Goal: Information Seeking & Learning: Learn about a topic

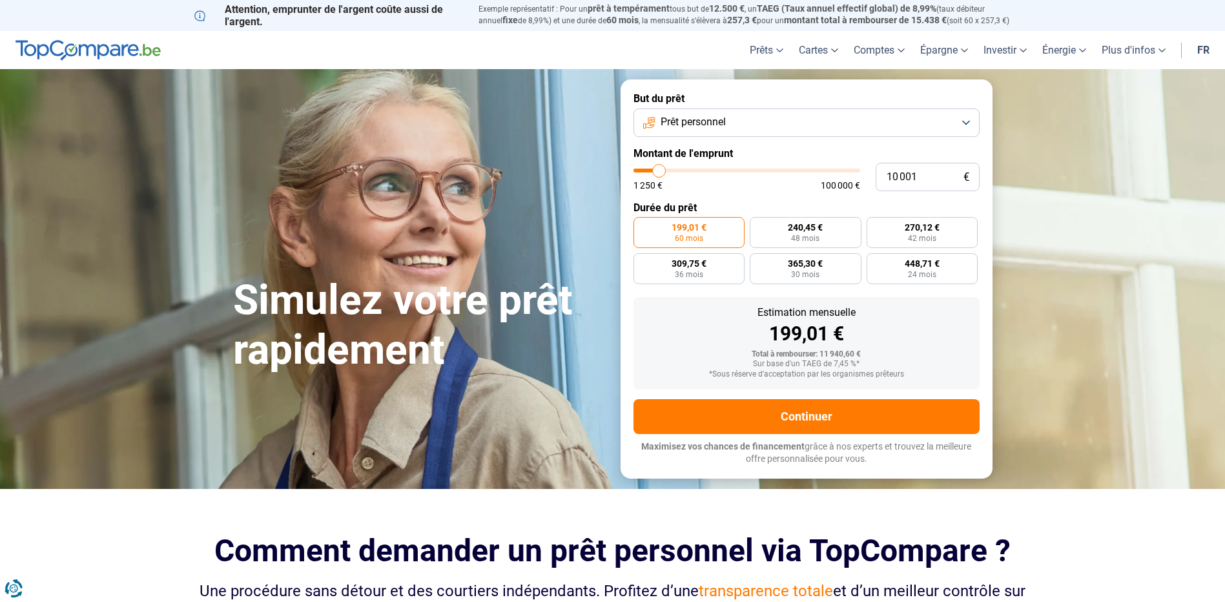
type input "7 500"
type input "7500"
type input "8 000"
type input "8000"
type input "8 500"
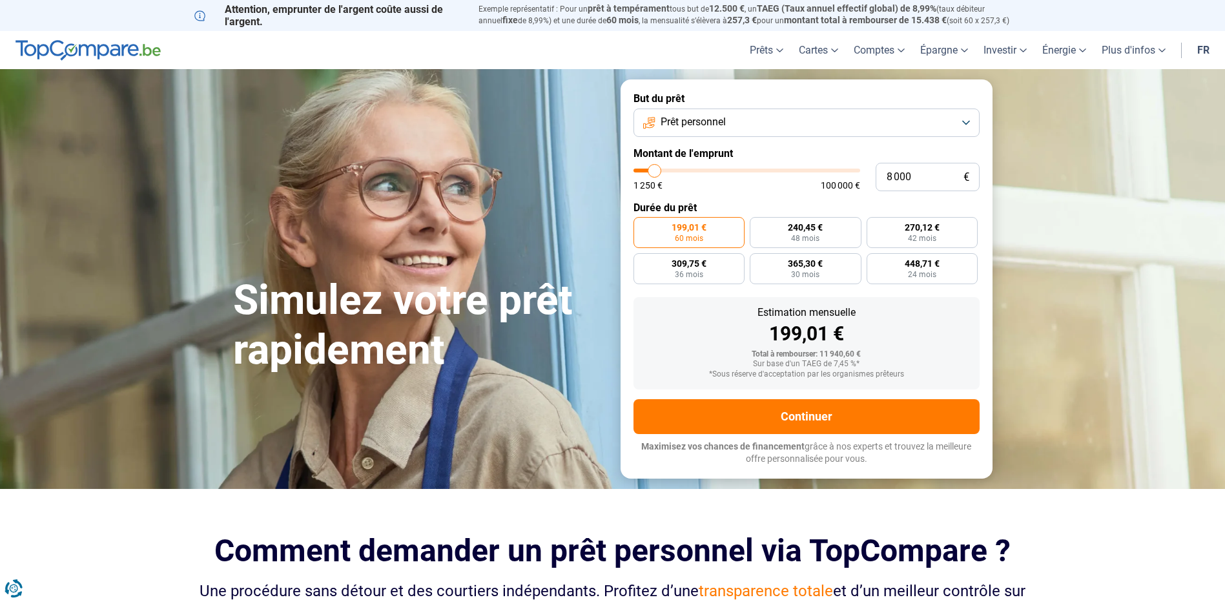
type input "8500"
type input "9 000"
type input "9000"
type input "10 000"
type input "10000"
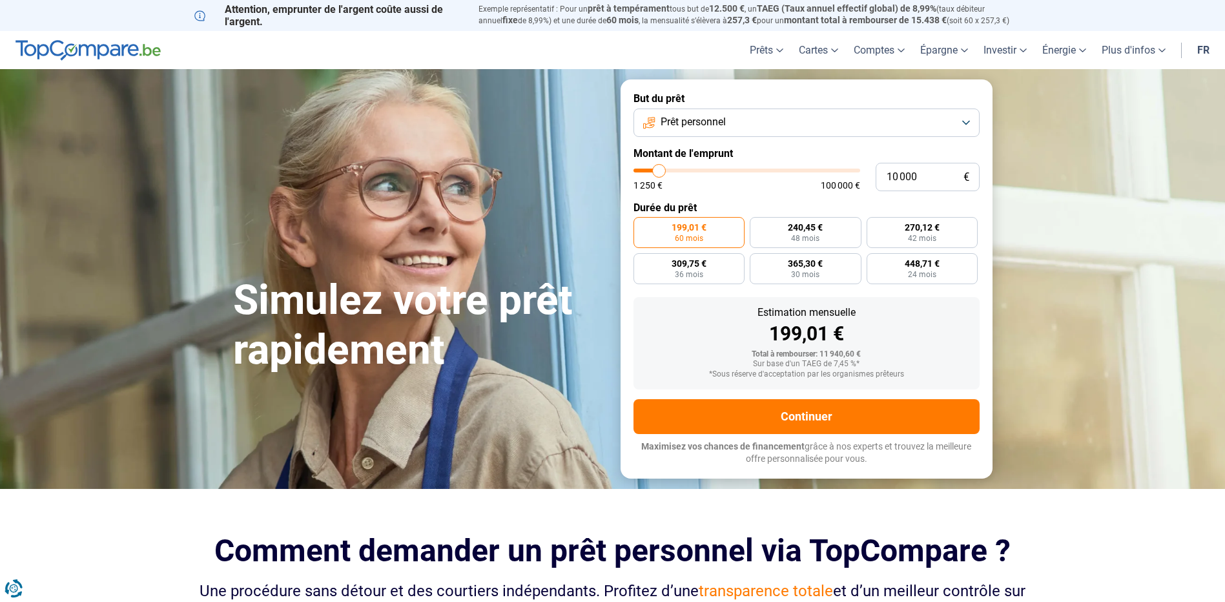
type input "11 000"
type input "11000"
type input "11 750"
type input "11750"
type input "12 750"
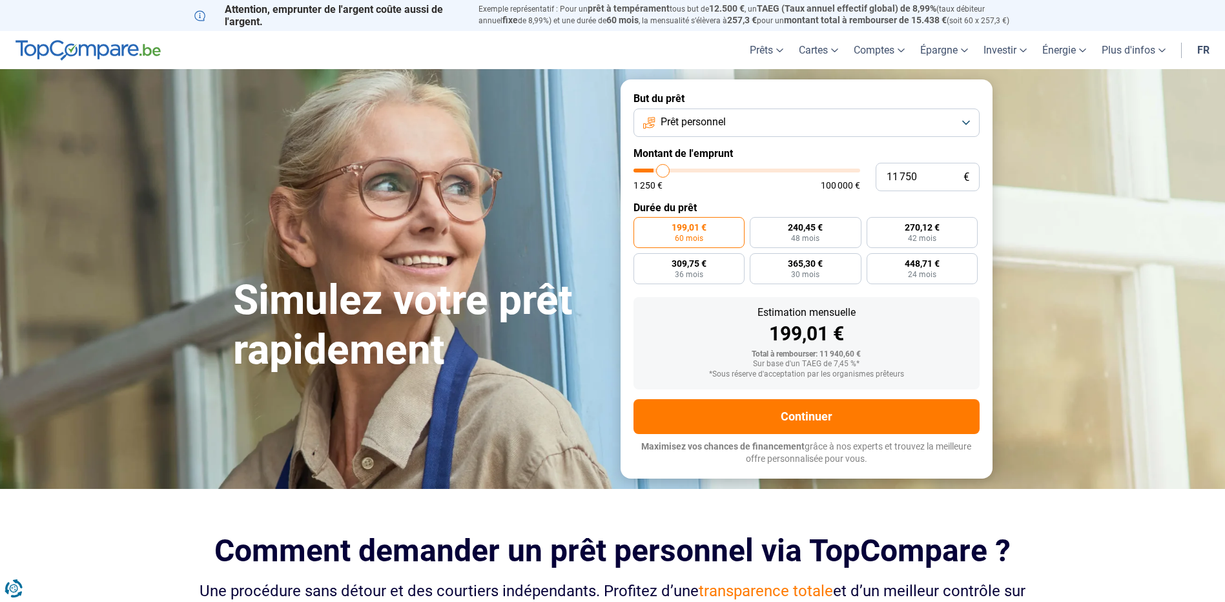
type input "12750"
type input "14 250"
type input "14250"
type input "15 000"
type input "15000"
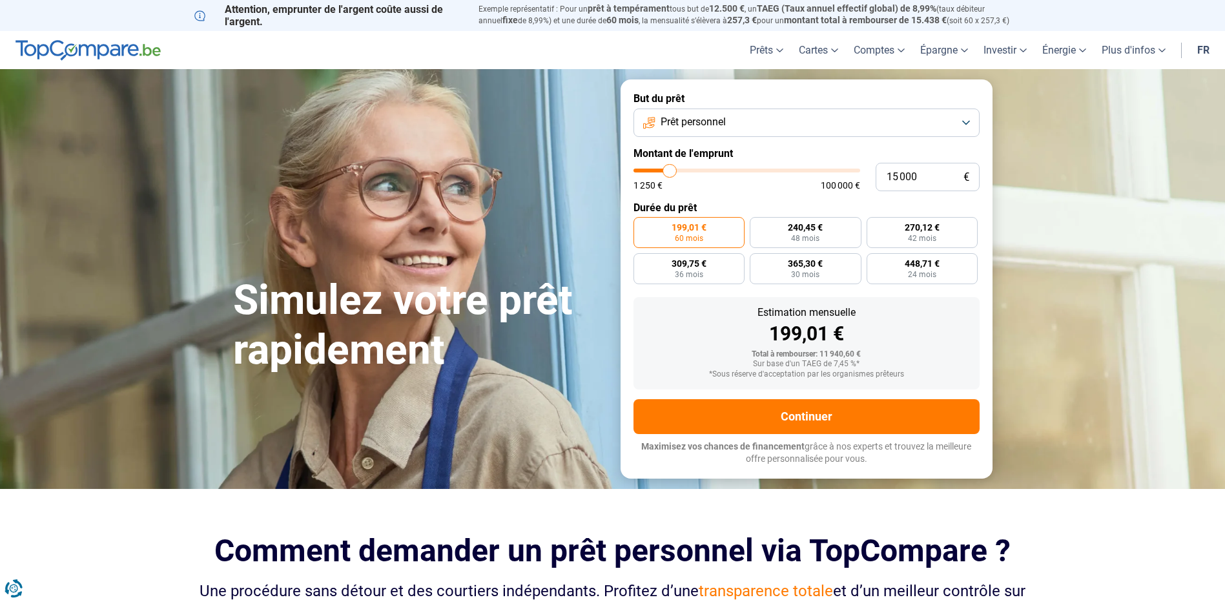
type input "15 750"
type input "15750"
type input "16 250"
type input "16250"
type input "17 000"
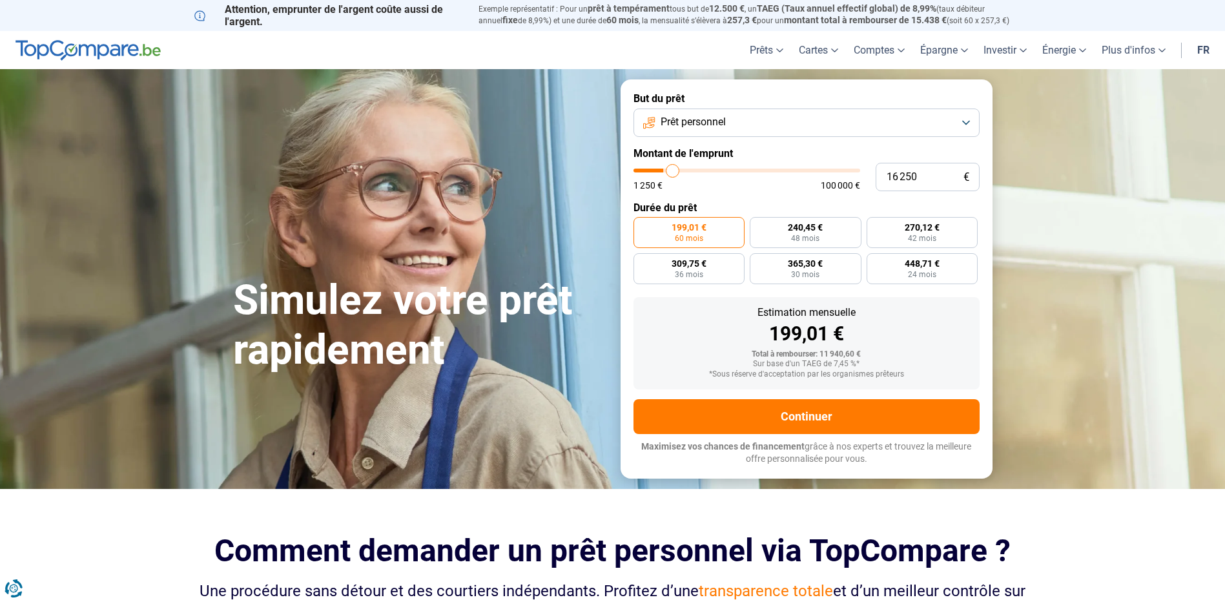
type input "17000"
type input "17 500"
type input "17500"
type input "18 000"
type input "18000"
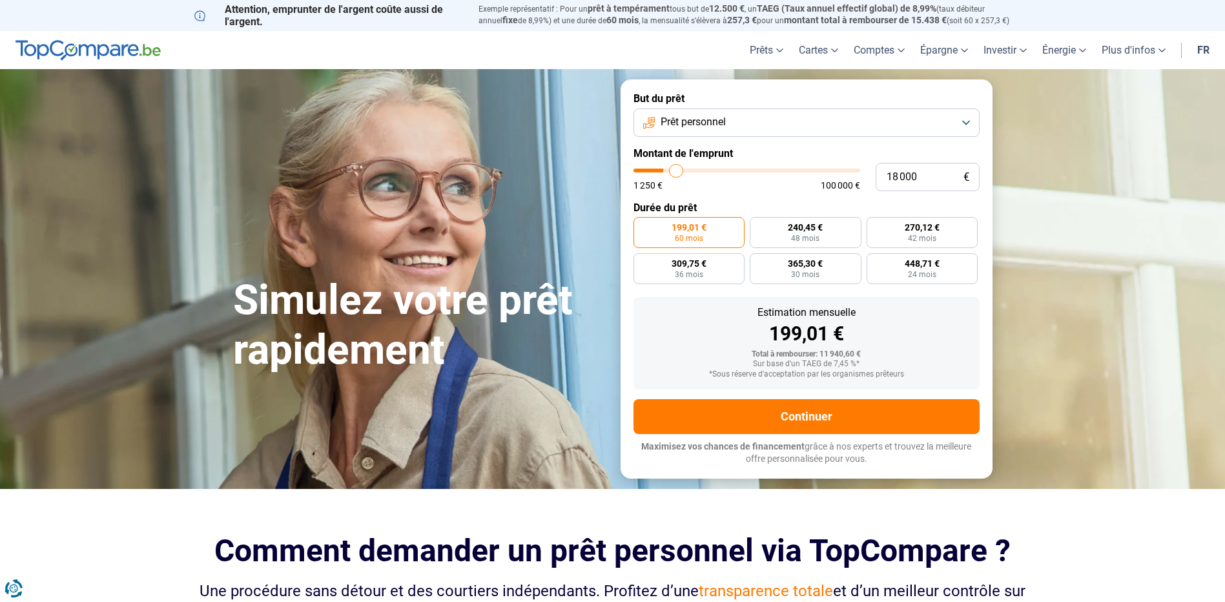
type input "18 750"
type input "18750"
type input "19 000"
type input "19000"
type input "19 750"
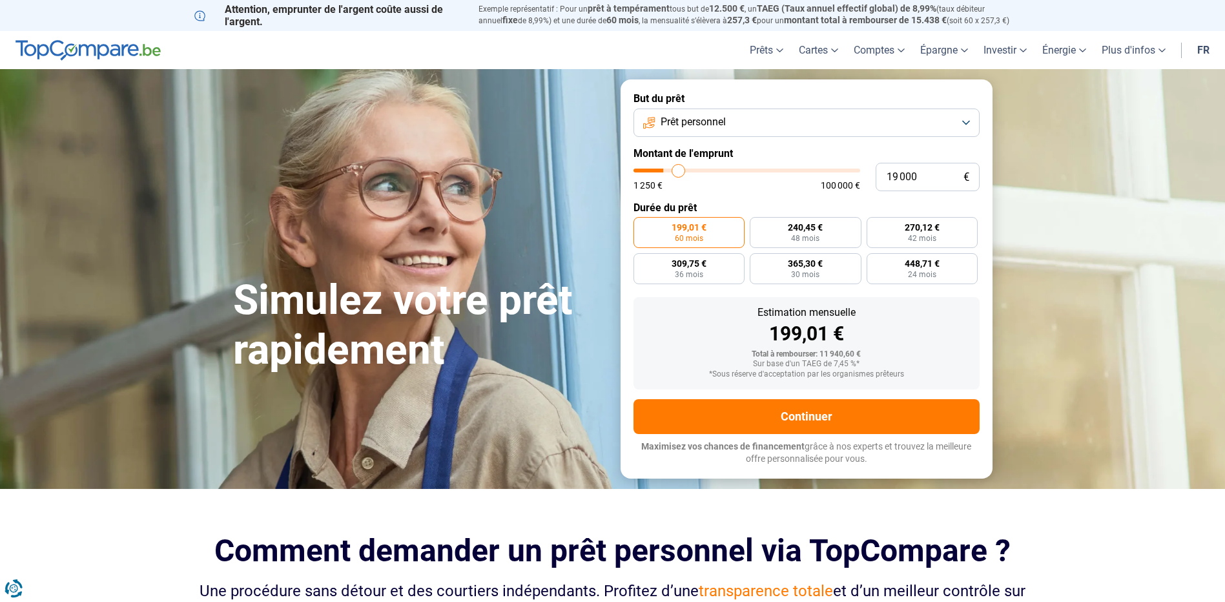
type input "19750"
type input "20 250"
type input "20250"
type input "21 250"
type input "21250"
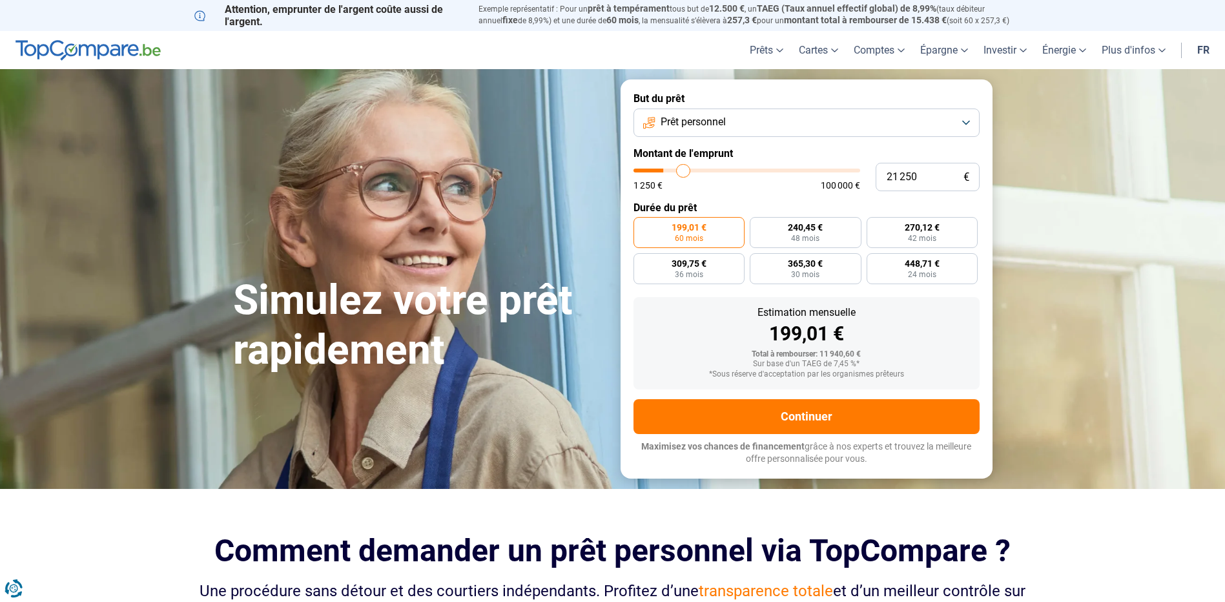
type input "21 750"
type input "21750"
type input "22 250"
type input "22250"
type input "22 750"
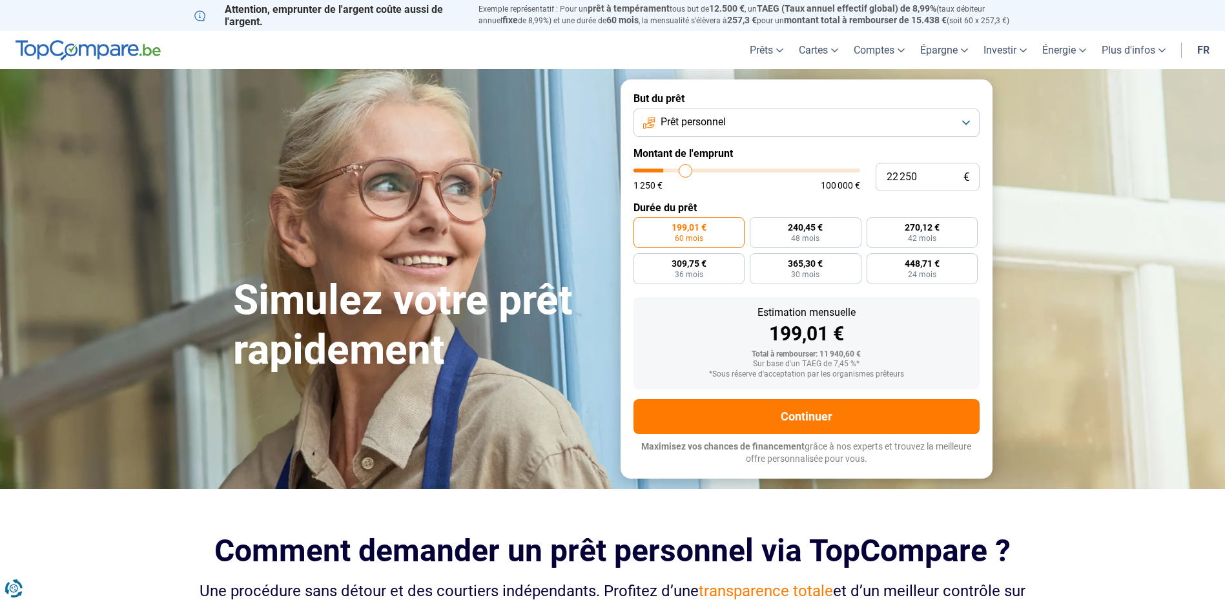
type input "22750"
type input "23 250"
type input "23250"
type input "23 500"
type input "23500"
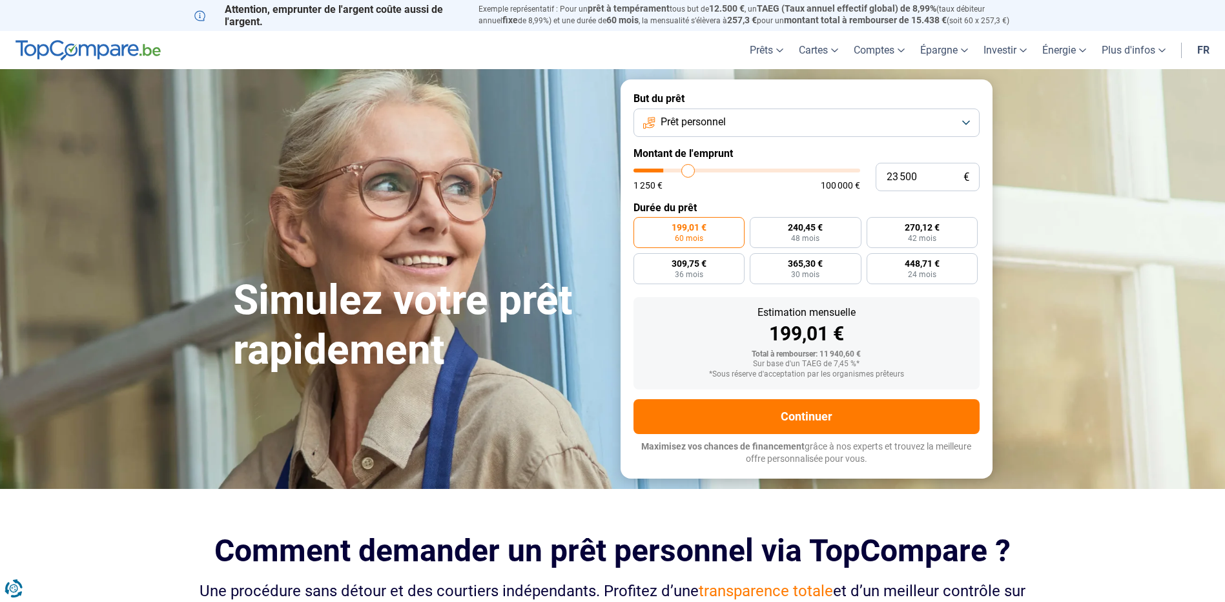
type input "24 500"
type input "24500"
type input "24 750"
type input "24750"
type input "25 000"
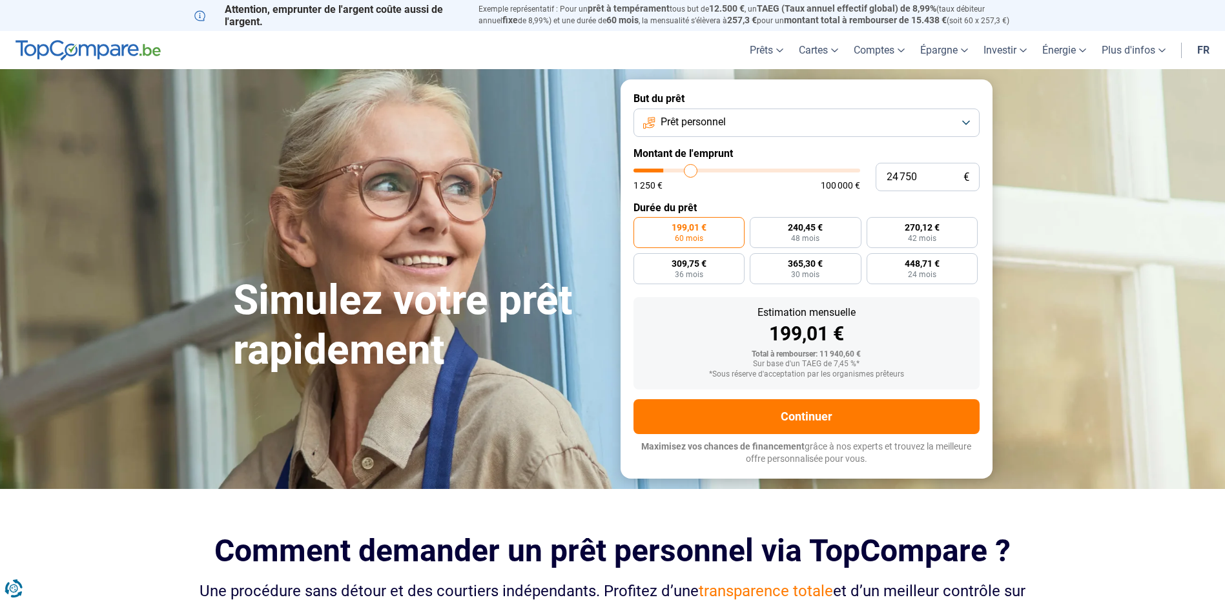
type input "25000"
type input "25 250"
type input "25250"
type input "26 000"
type input "26000"
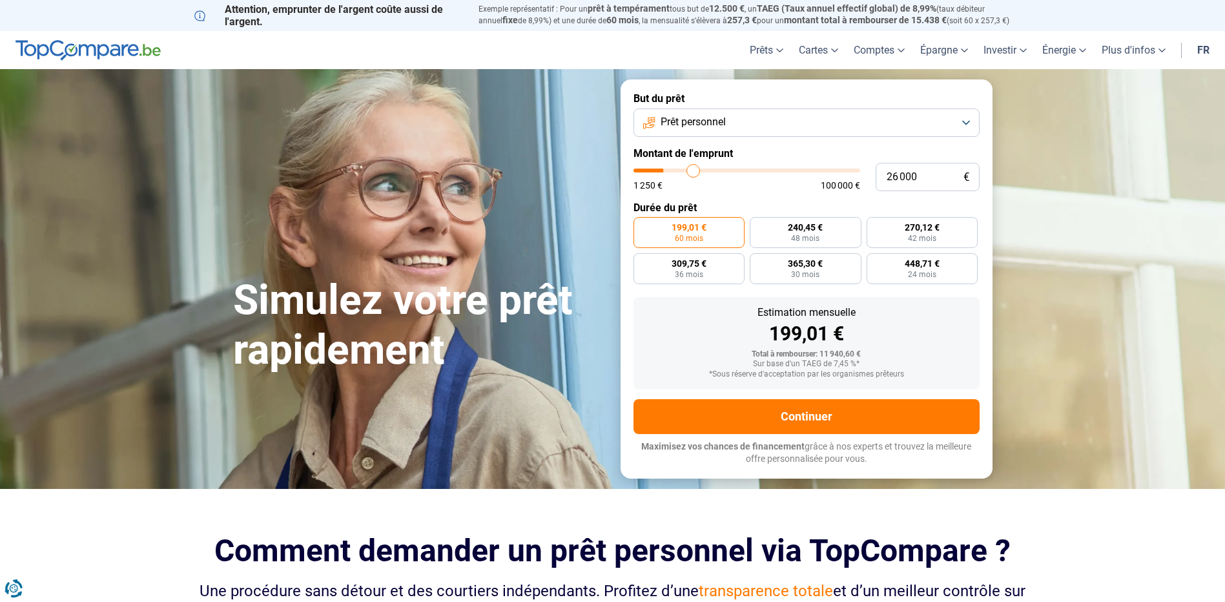
type input "26 500"
type input "26500"
type input "27 500"
type input "27500"
type input "28 000"
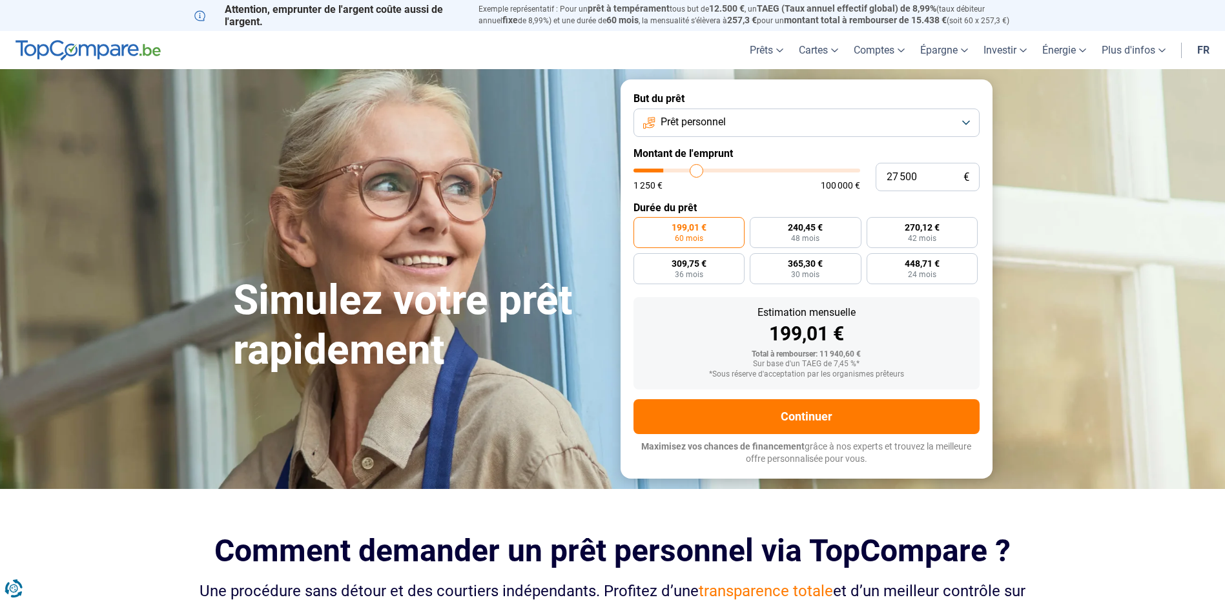
type input "28000"
type input "28 250"
type input "28250"
type input "28 750"
type input "28750"
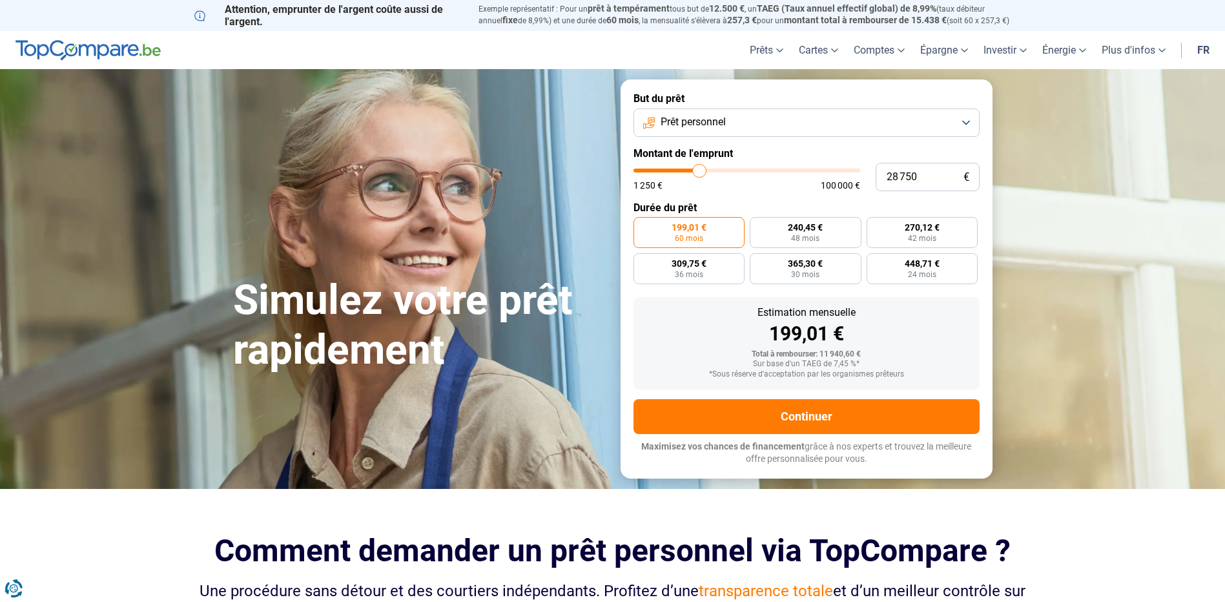
type input "29 000"
type input "29000"
type input "29 250"
type input "29250"
type input "29 500"
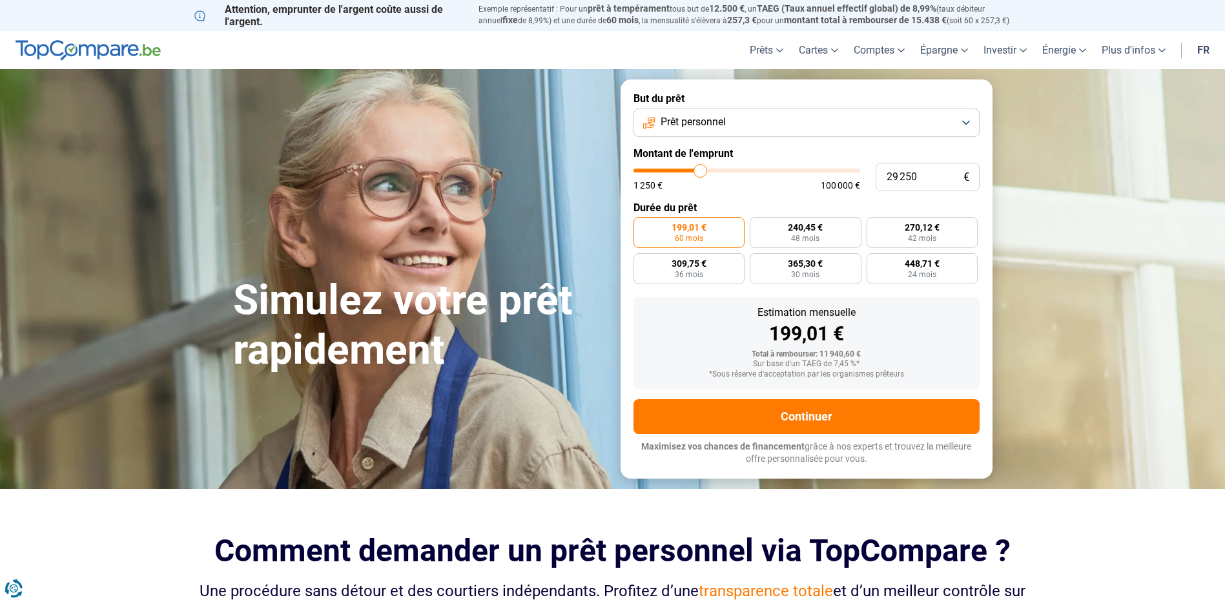
type input "29500"
type input "29 750"
type input "29750"
type input "30 250"
type input "30250"
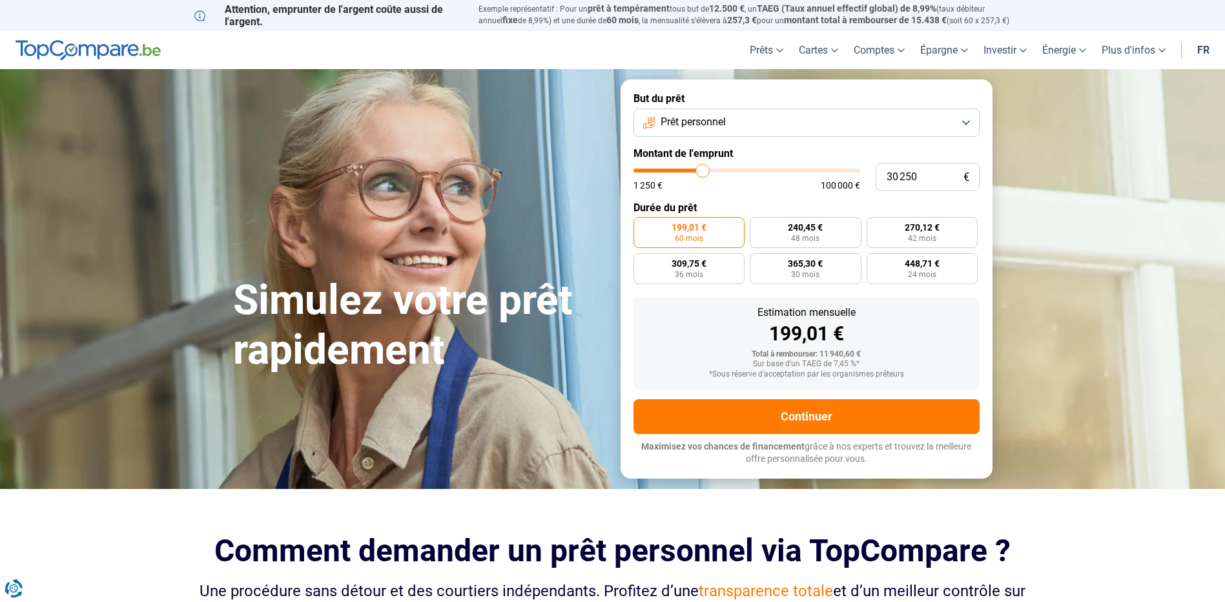
type input "29 750"
type input "29750"
type input "29 500"
type input "29500"
type input "29 250"
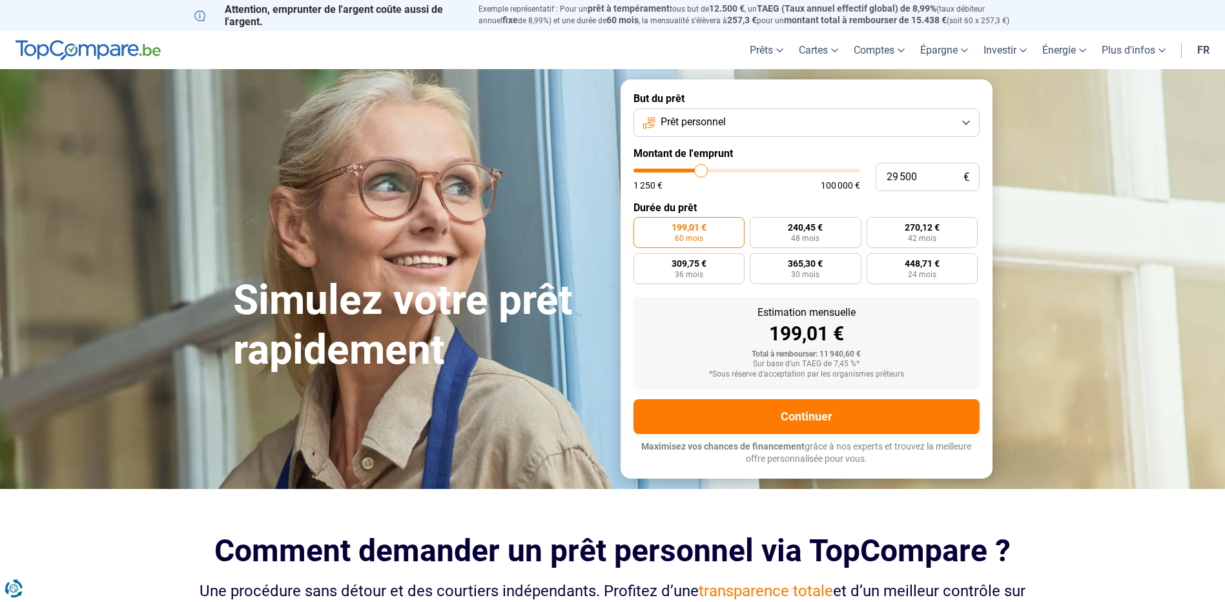
type input "29250"
type input "29 000"
type input "29000"
type input "28 250"
type input "28250"
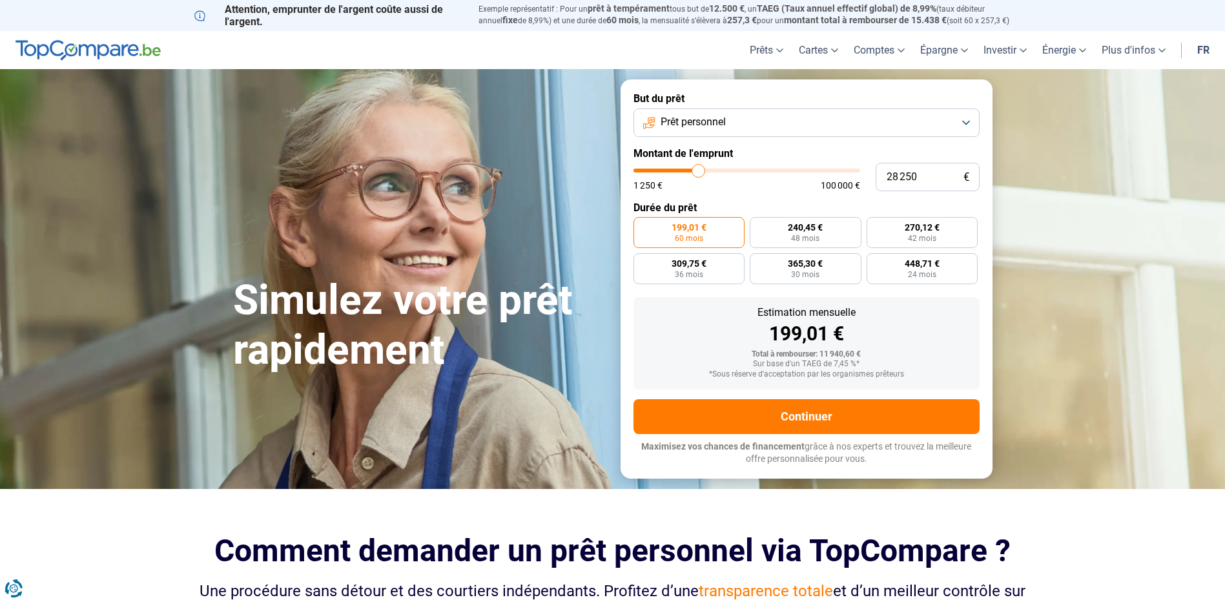
type input "28 000"
type input "28000"
type input "27 750"
type input "27750"
type input "27 500"
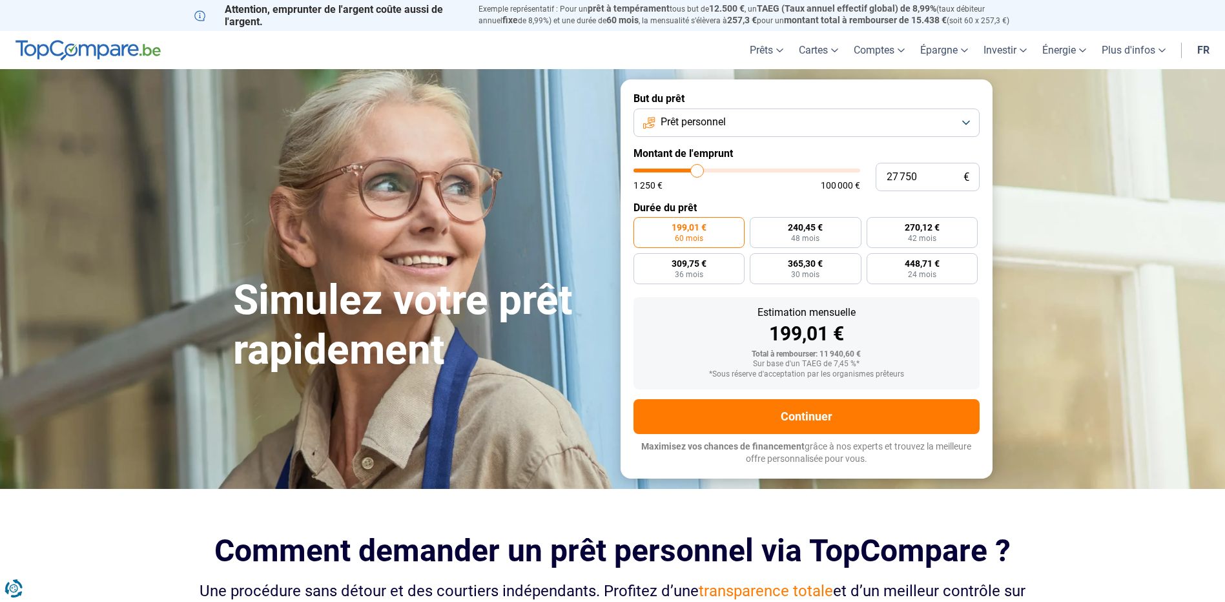
type input "27500"
type input "27 250"
type input "27250"
type input "26 750"
type input "26750"
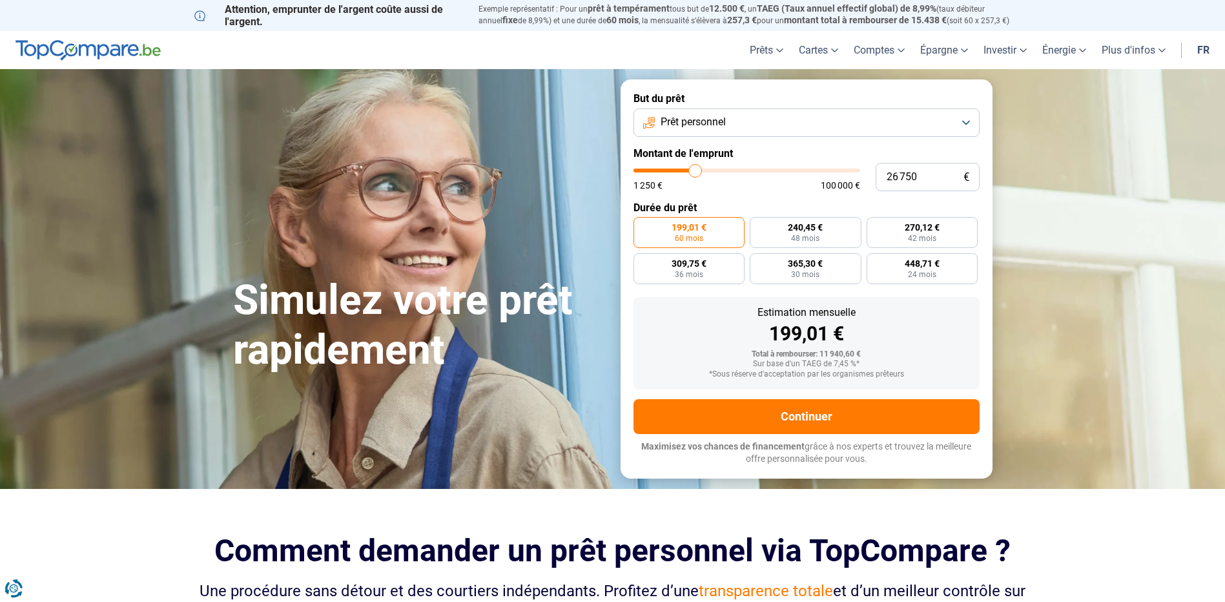
type input "26 250"
type input "26250"
type input "26 000"
type input "26000"
type input "25 750"
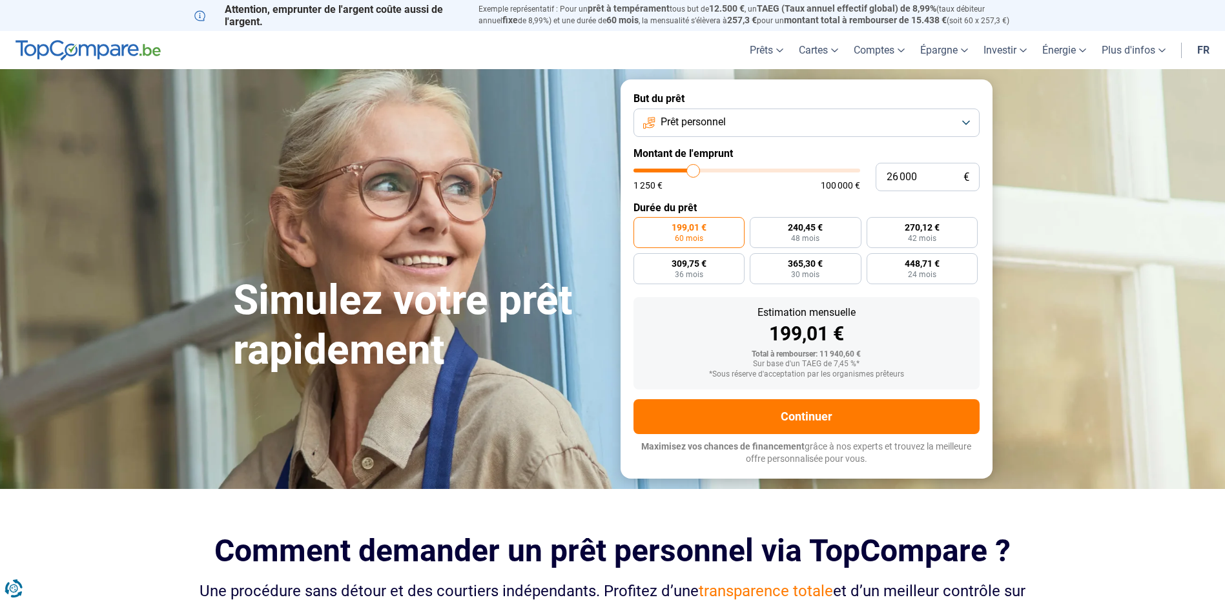
type input "25750"
type input "25 250"
type input "25250"
type input "25 000"
type input "25000"
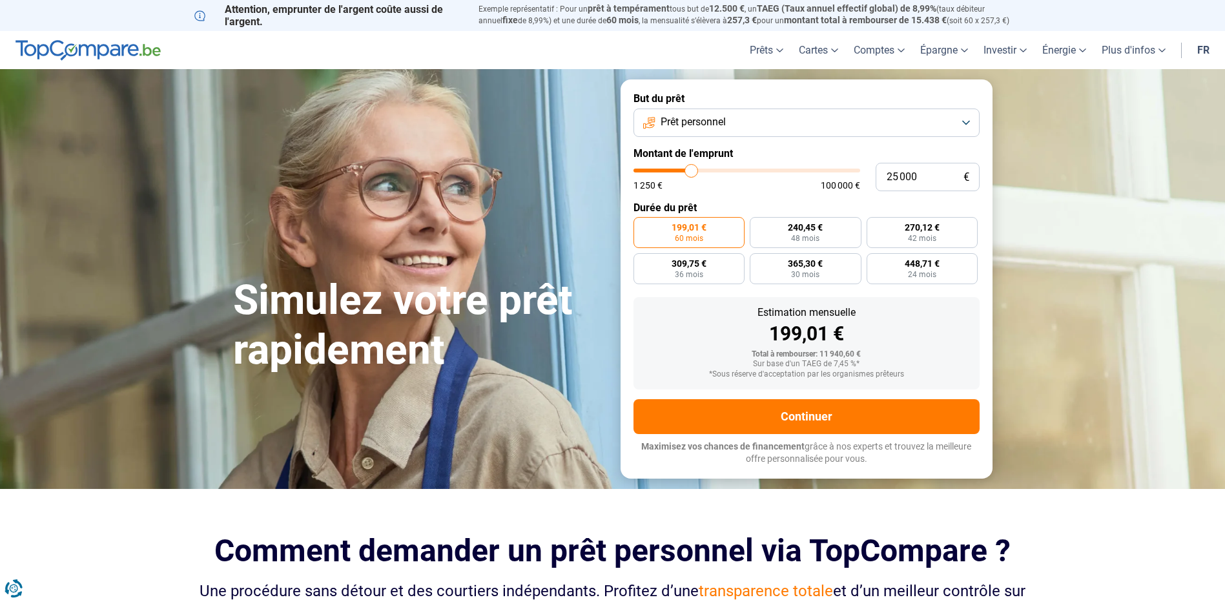
type input "24 750"
type input "24750"
type input "24 500"
type input "24500"
type input "24 250"
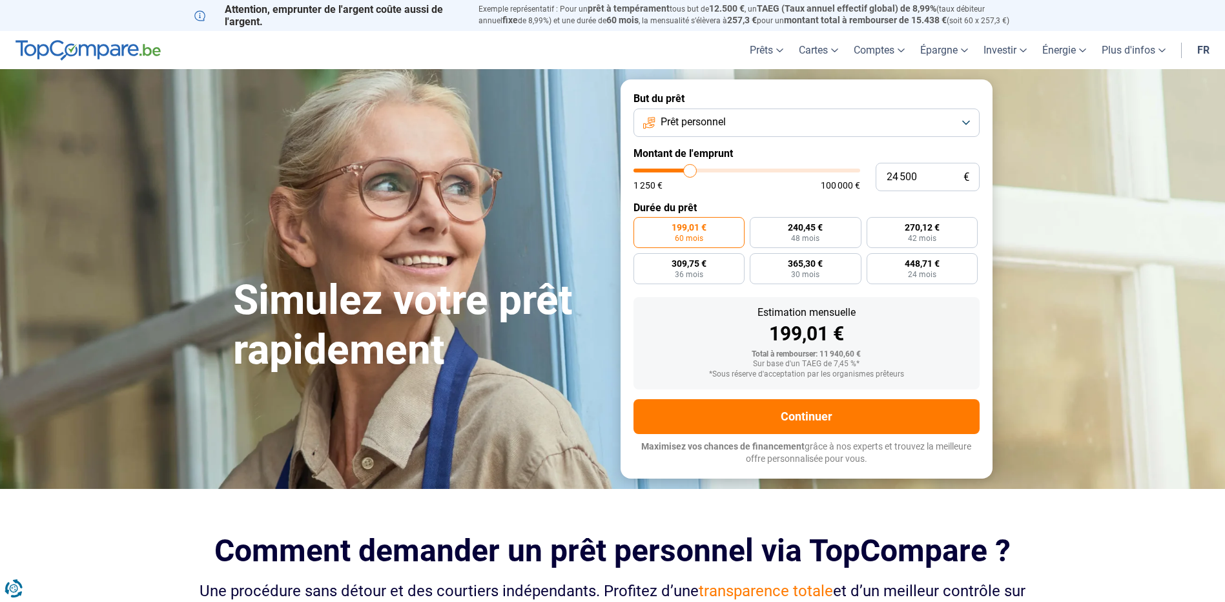
type input "24250"
type input "23 750"
type input "23750"
type input "23 500"
type input "23500"
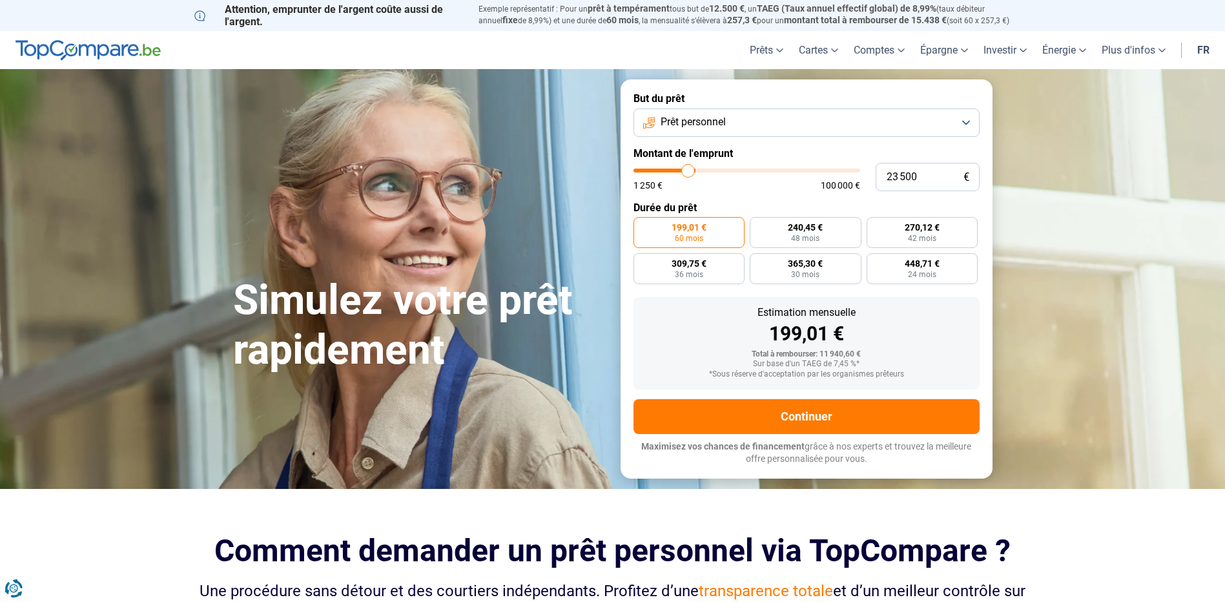
type input "23 000"
type input "23000"
type input "22 750"
type input "22750"
type input "22 250"
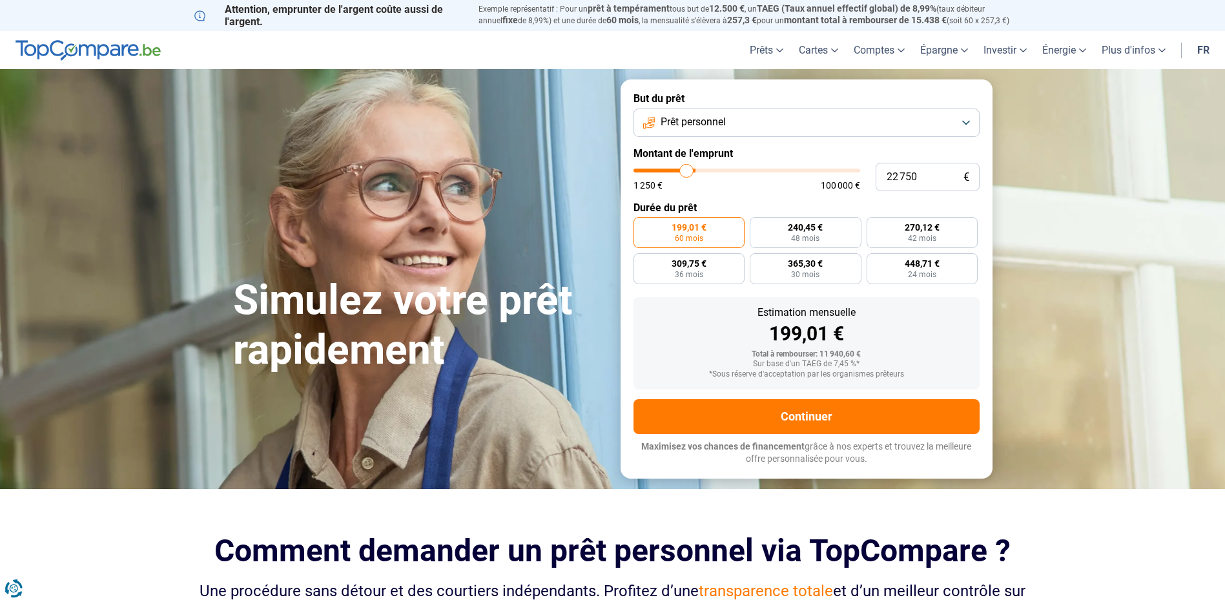
type input "22250"
type input "22 000"
type input "22000"
type input "21 750"
type input "21750"
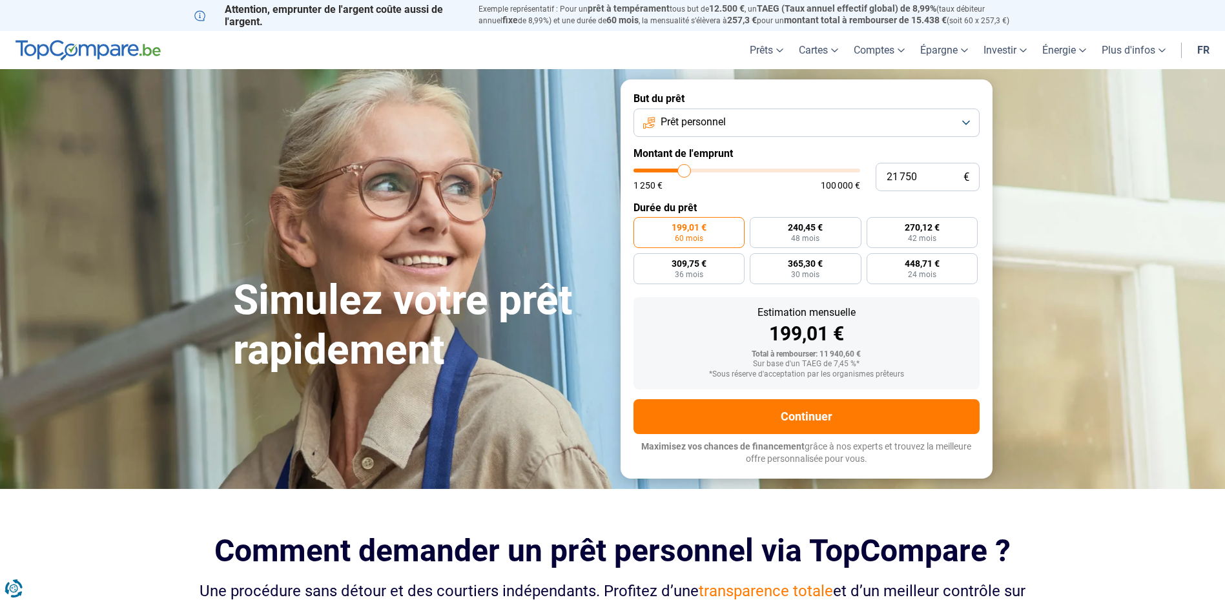
type input "21 500"
type input "21500"
type input "21 250"
type input "21250"
type input "20 750"
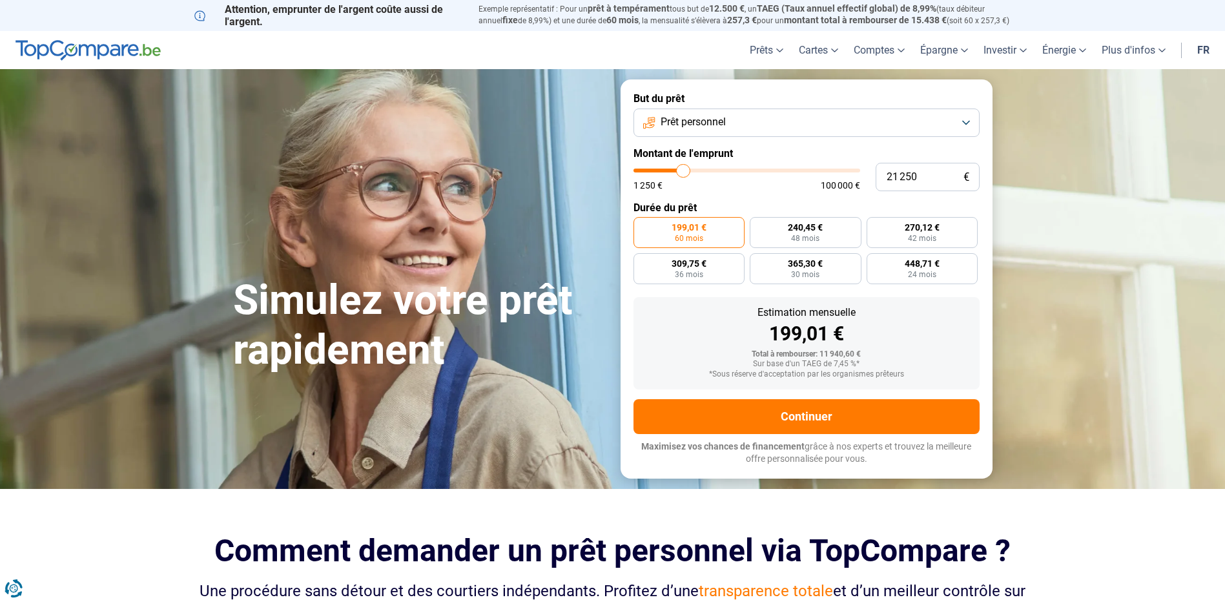
type input "20750"
type input "20 500"
type input "20500"
type input "20 250"
type input "20250"
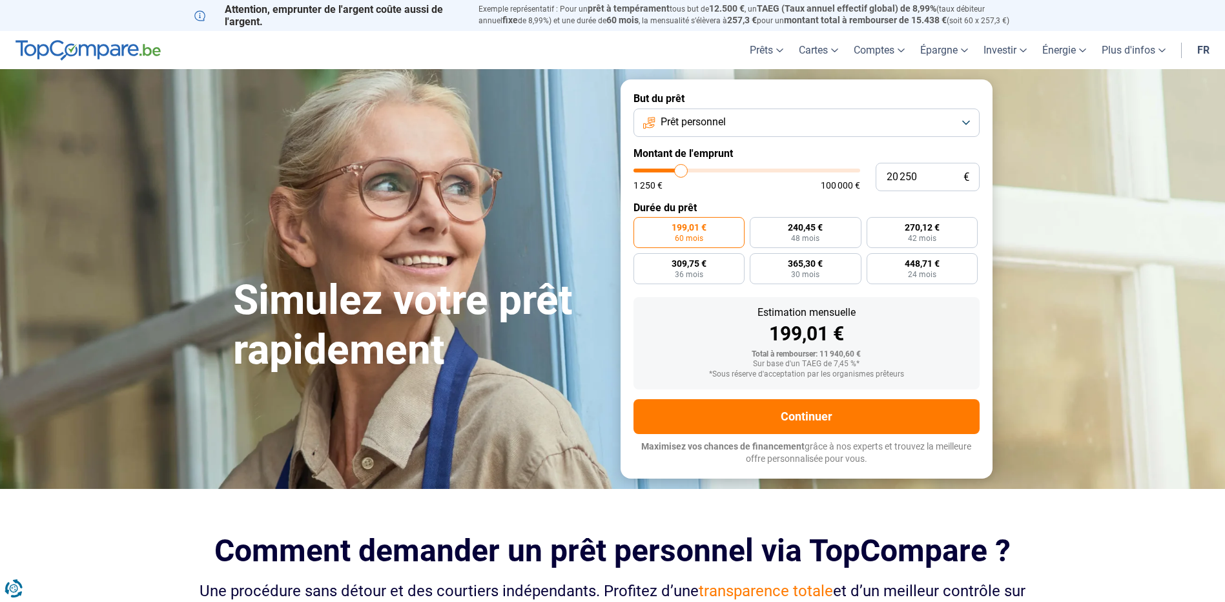
type input "20 000"
type input "20000"
type input "19 750"
type input "19750"
type input "19 250"
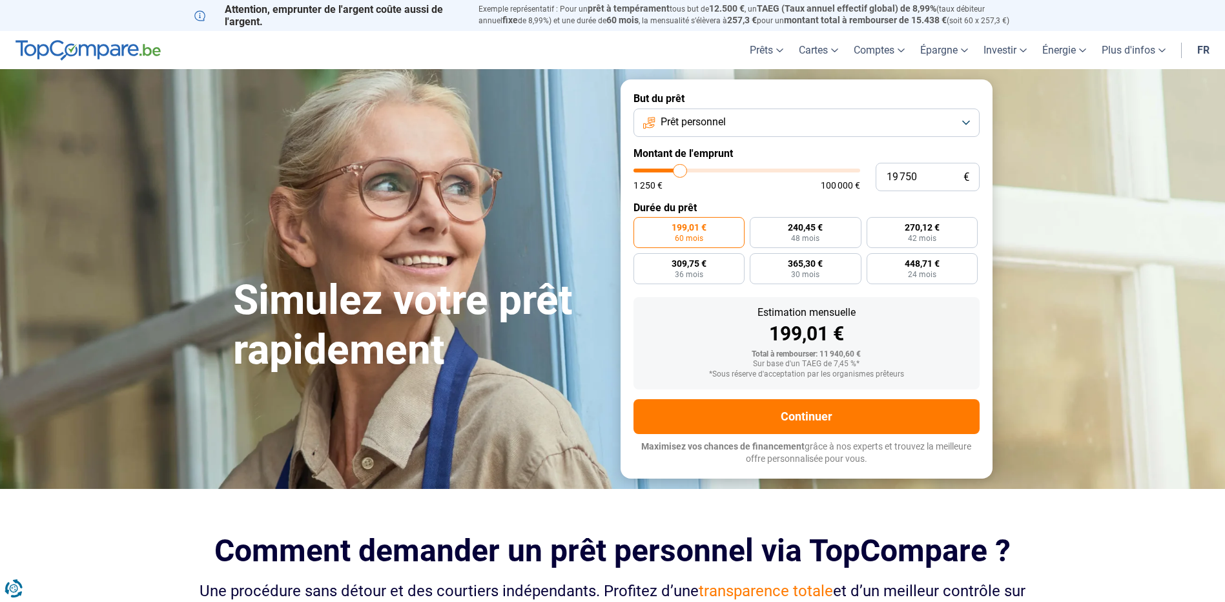
type input "19250"
type input "19 000"
type input "19000"
type input "18 750"
type input "18750"
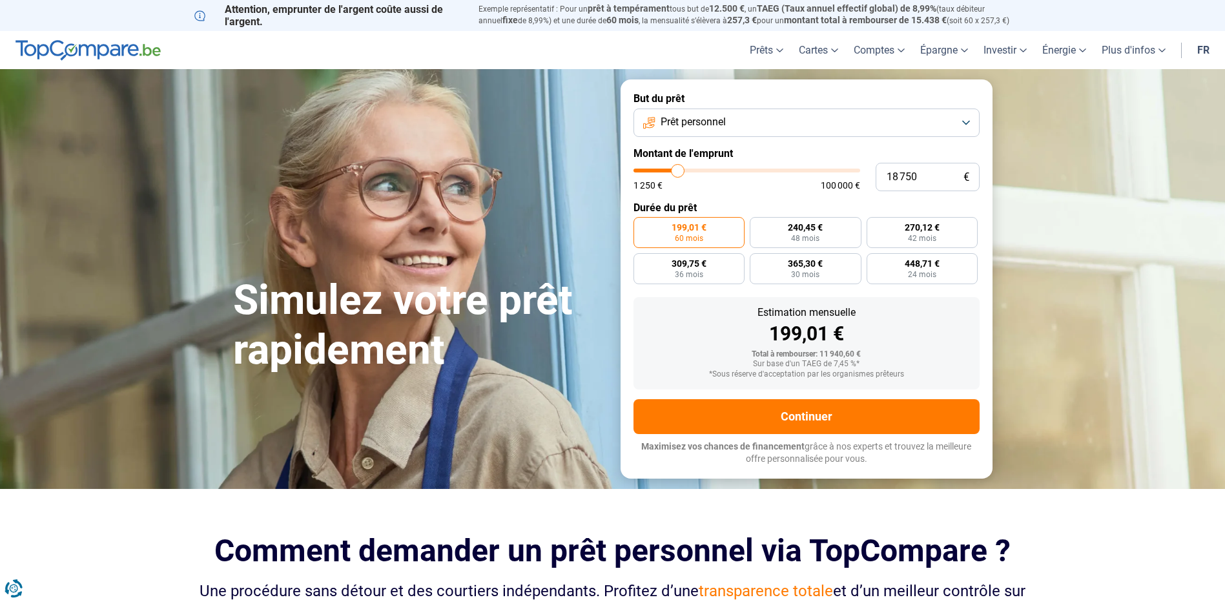
type input "18 500"
type input "18500"
type input "18 000"
type input "18000"
type input "17 750"
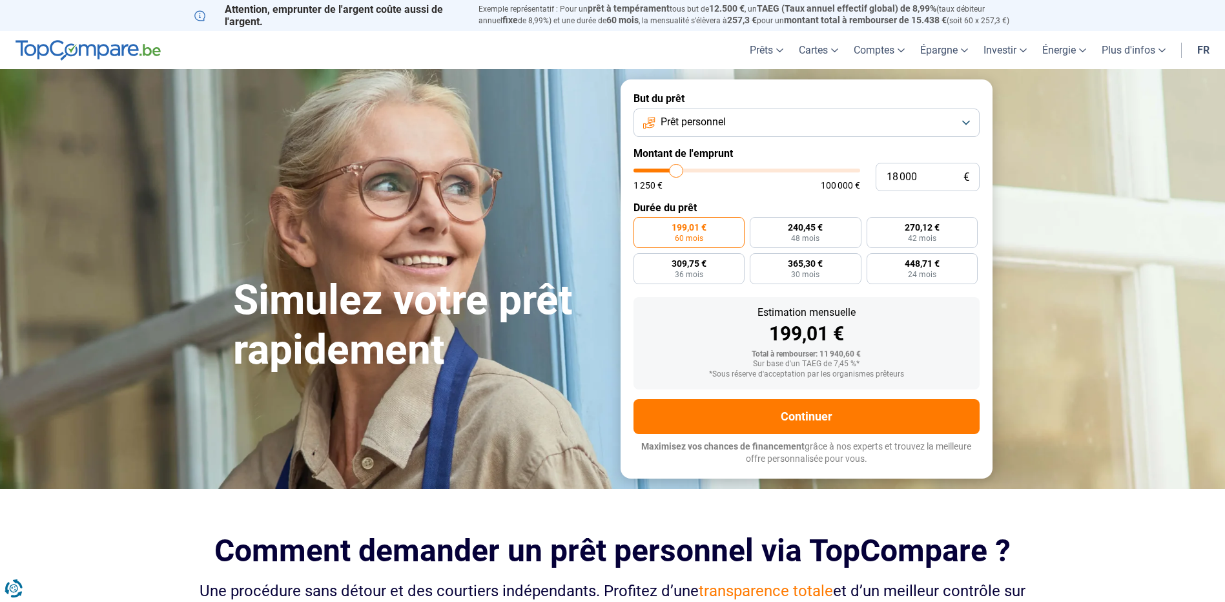
type input "17750"
type input "17 500"
type input "17500"
type input "17 250"
type input "17250"
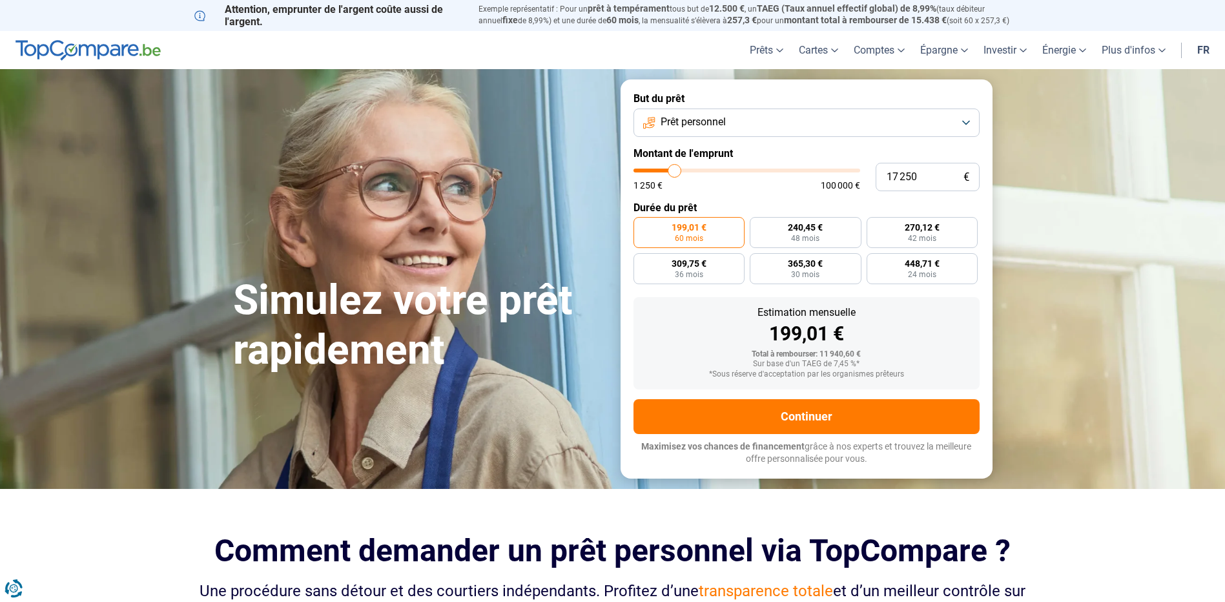
type input "17 000"
type input "17000"
type input "16 500"
type input "16500"
type input "16 250"
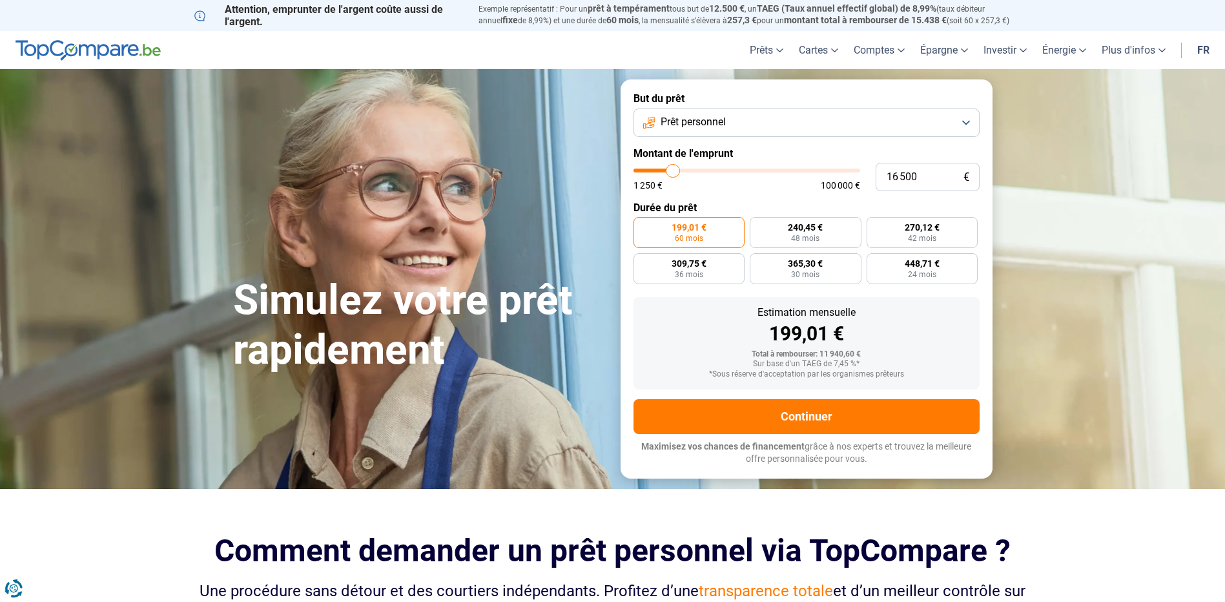
type input "16250"
type input "16 000"
type input "16000"
type input "15 750"
type input "15750"
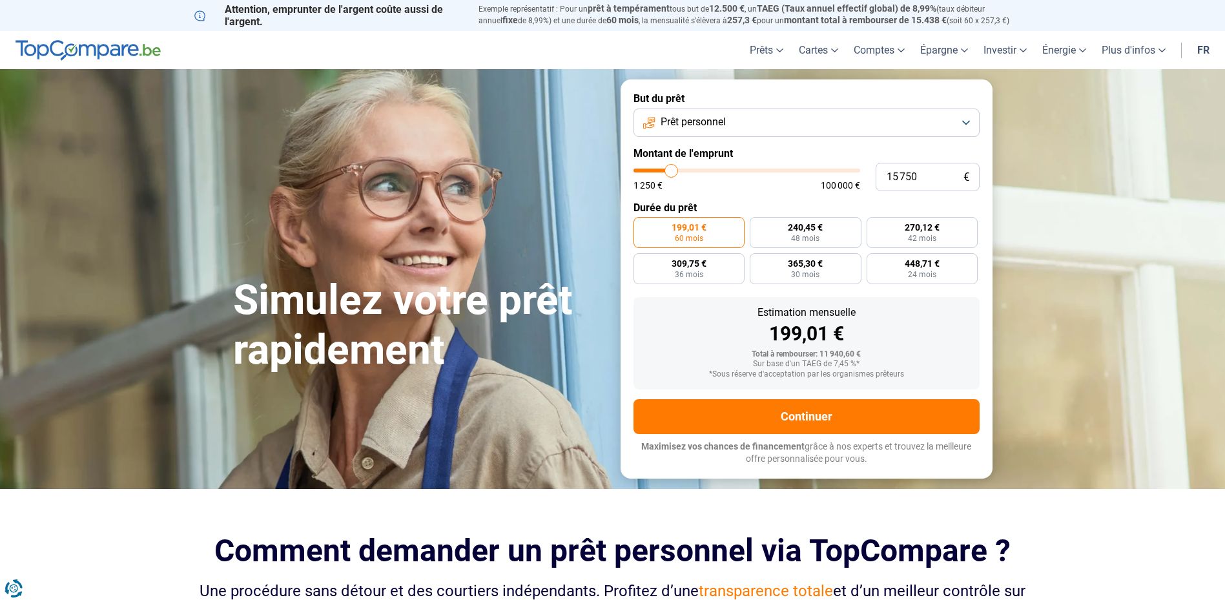
type input "15 500"
type input "15500"
type input "15 000"
type input "15000"
type input "14 750"
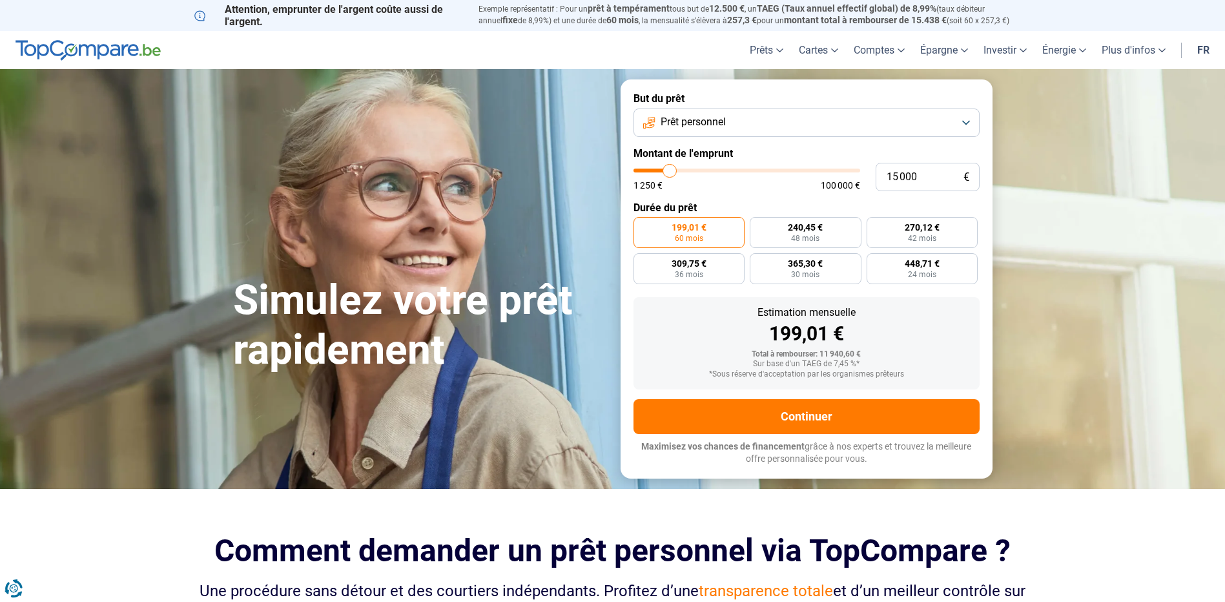
type input "14750"
type input "14 500"
type input "14500"
type input "14 250"
type input "14250"
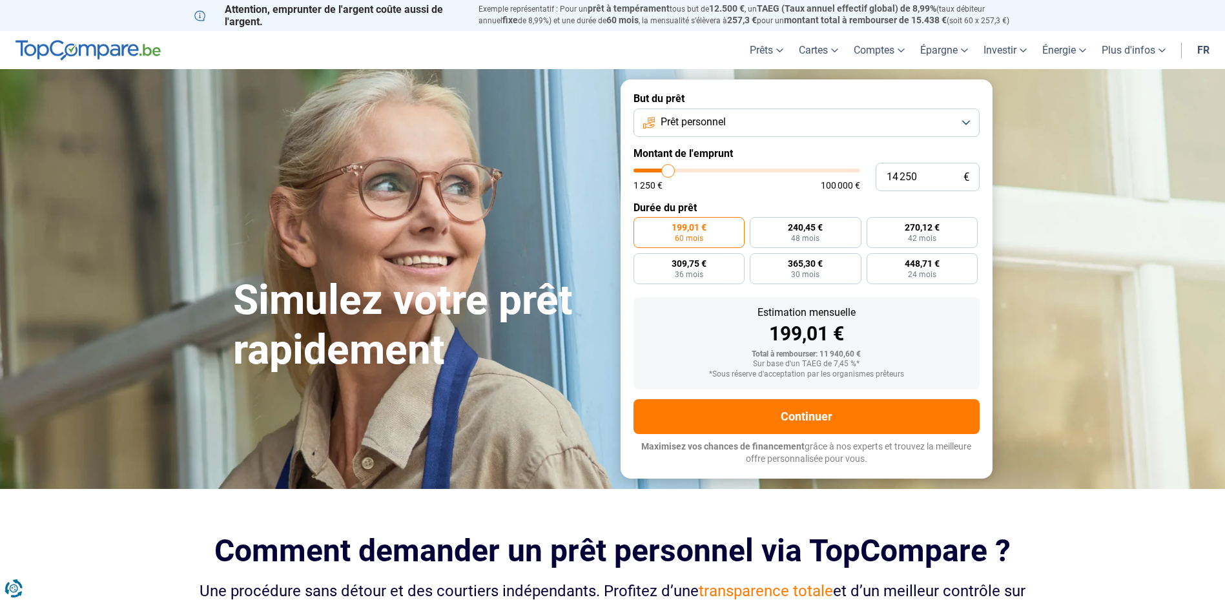
type input "14 000"
type input "14000"
type input "13 500"
type input "13500"
type input "13 250"
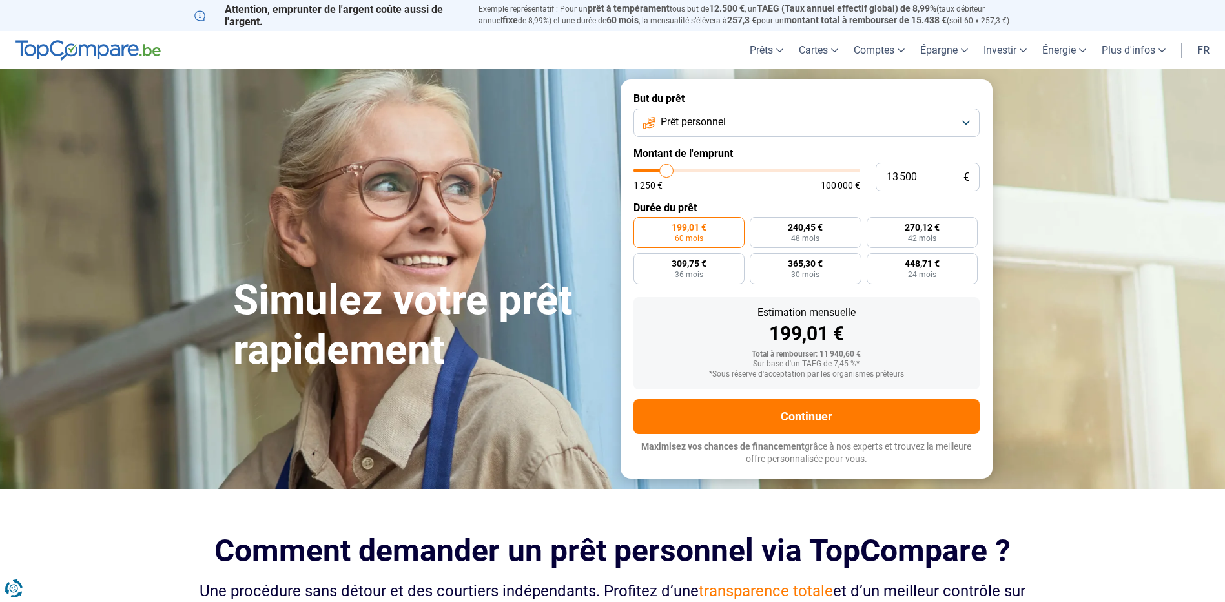
type input "13250"
type input "13 000"
type input "13000"
type input "12 750"
type input "12750"
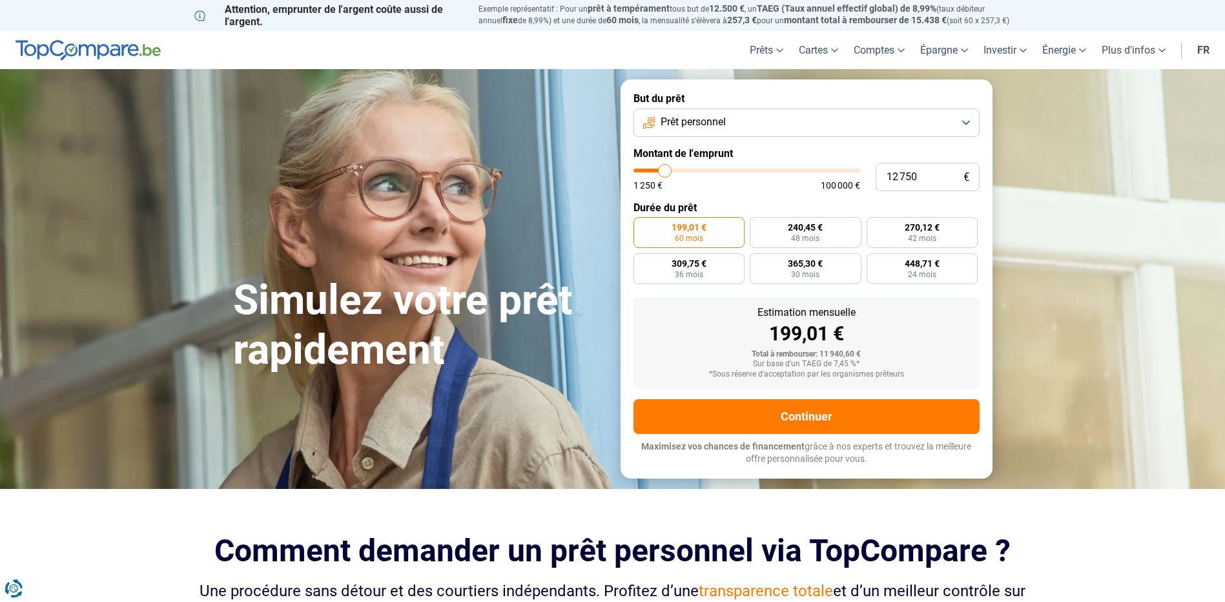
type input "12 500"
type input "12500"
type input "12 000"
type input "12000"
type input "11 750"
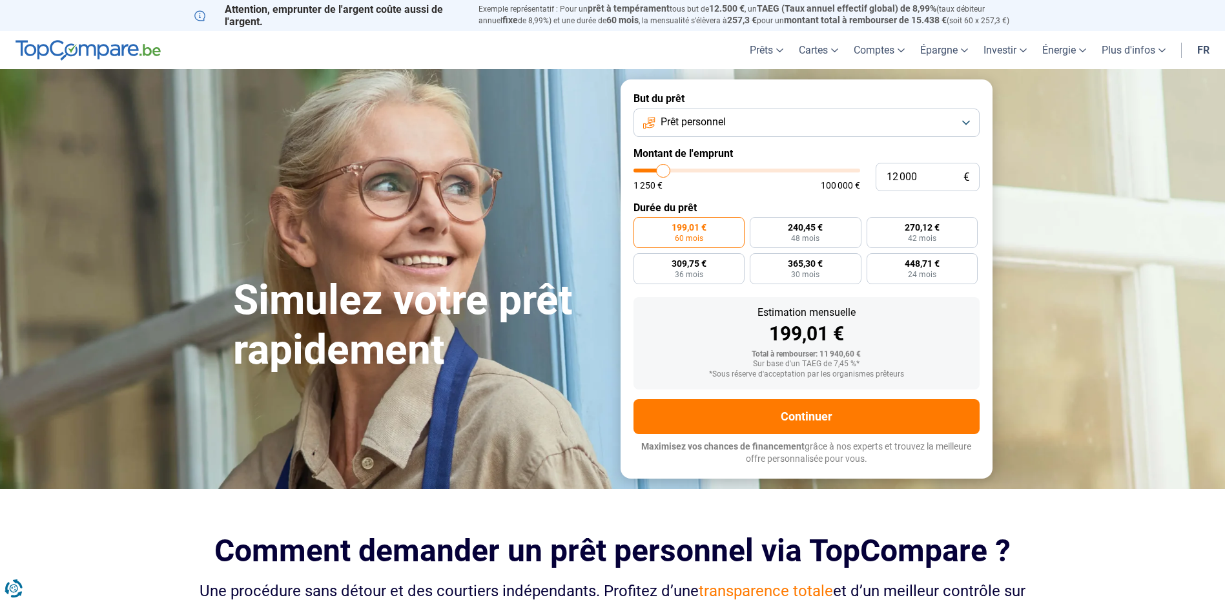
type input "11750"
type input "11 500"
type input "11500"
type input "11 250"
type input "11250"
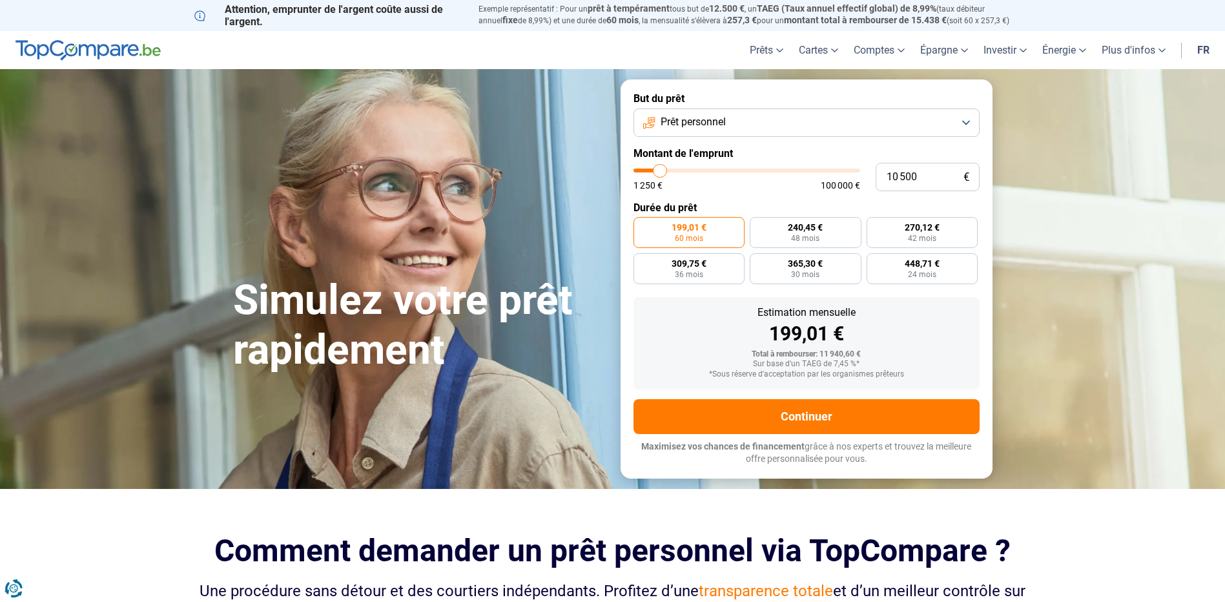
drag, startPoint x: 654, startPoint y: 171, endPoint x: 661, endPoint y: 170, distance: 6.5
click at [661, 170] on input "range" at bounding box center [747, 171] width 227 height 4
click at [930, 271] on span "24 mois" at bounding box center [922, 275] width 28 height 8
click at [875, 262] on input "471,10 € 24 mois" at bounding box center [871, 257] width 8 height 8
drag, startPoint x: 911, startPoint y: 346, endPoint x: 883, endPoint y: 344, distance: 27.8
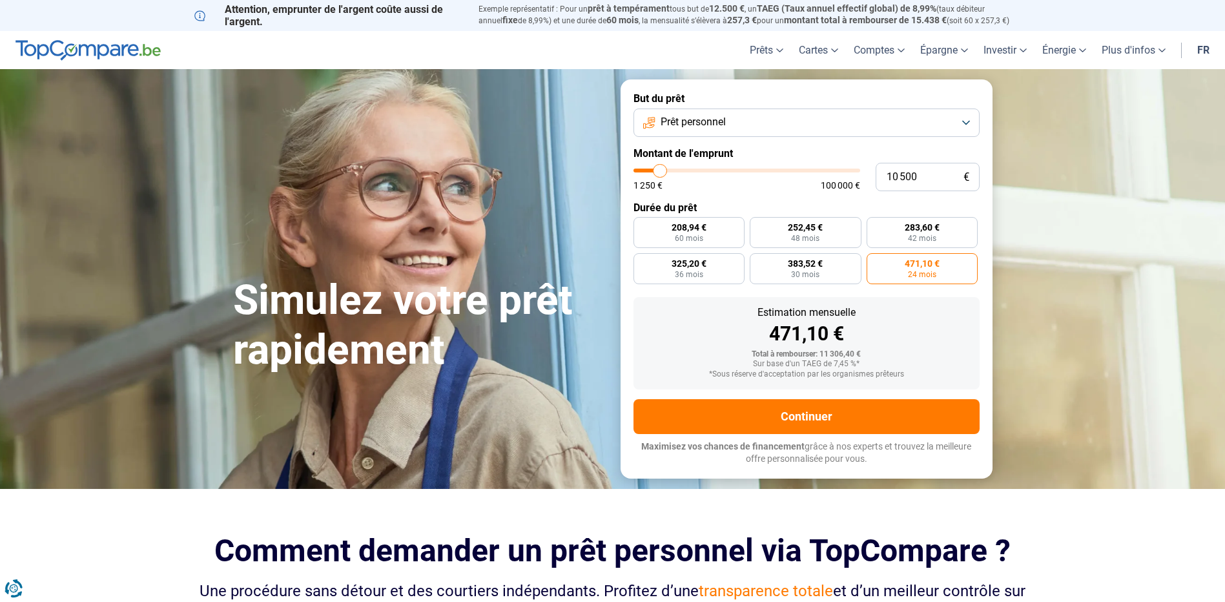
click at [702, 129] on span "Prêt personnel" at bounding box center [693, 122] width 65 height 14
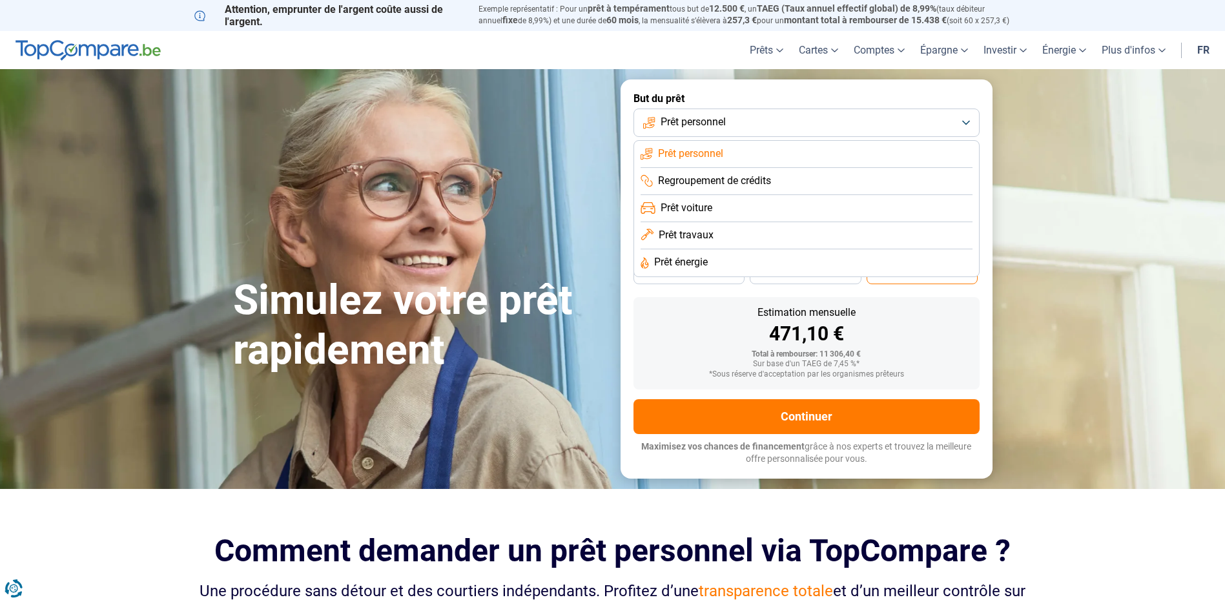
click at [711, 184] on span "Regroupement de crédits" at bounding box center [714, 181] width 113 height 14
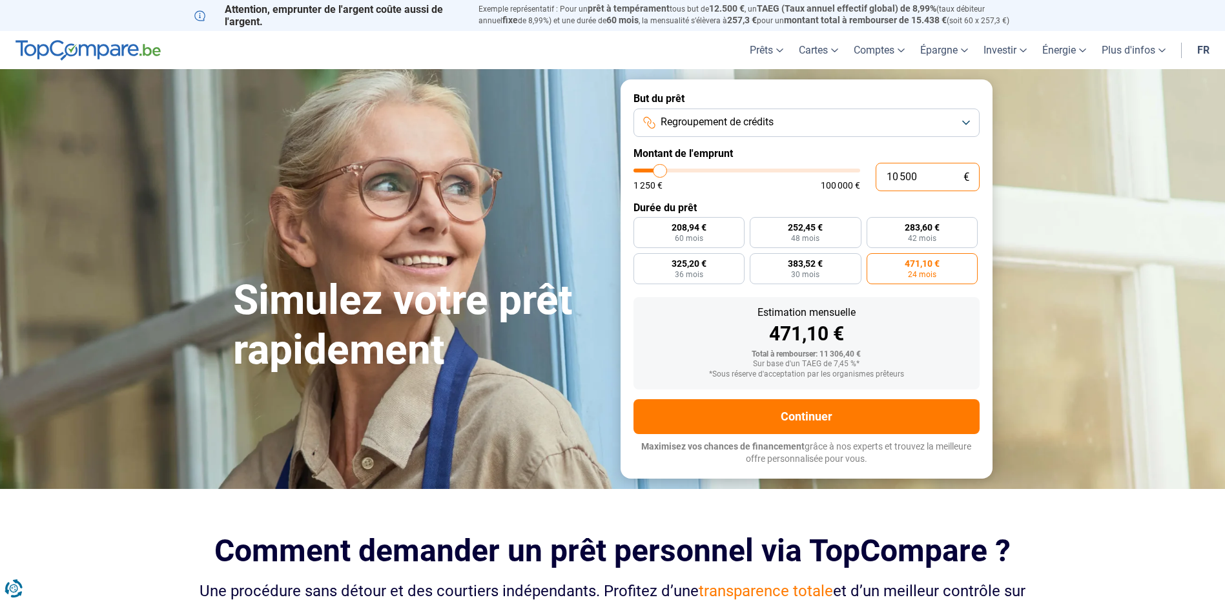
drag, startPoint x: 895, startPoint y: 182, endPoint x: 844, endPoint y: 182, distance: 51.0
click at [844, 182] on div "10 500 € 1 250 € 100 000 €" at bounding box center [807, 177] width 346 height 28
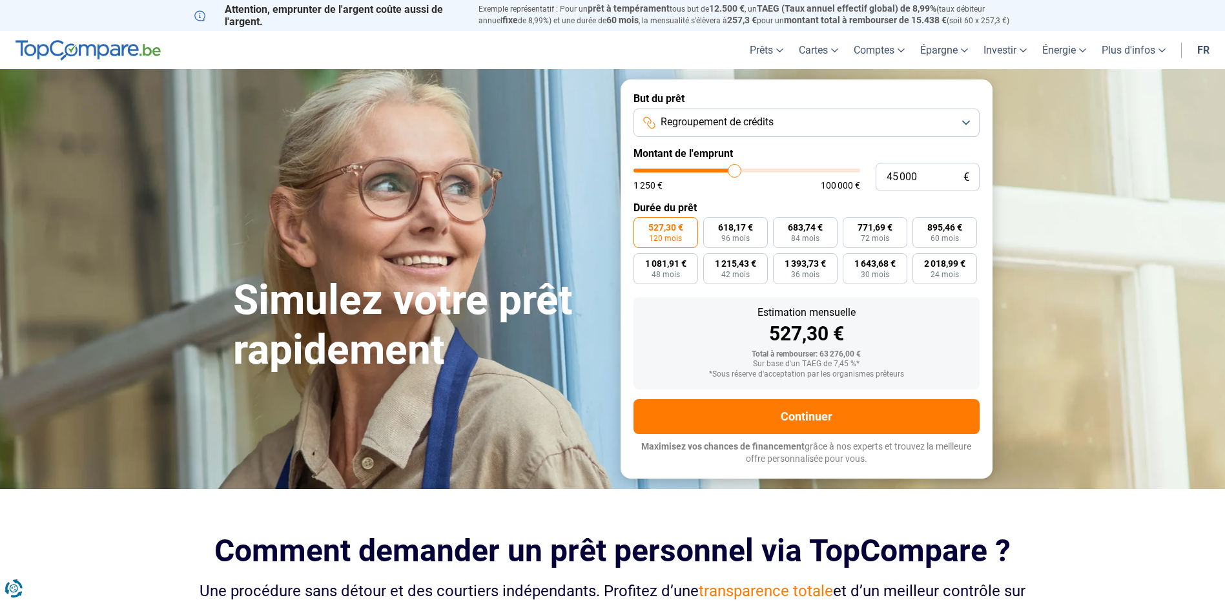
click at [908, 313] on div "Estimation mensuelle" at bounding box center [806, 312] width 325 height 10
click at [939, 273] on span "24 mois" at bounding box center [945, 275] width 28 height 8
click at [921, 262] on input "2 018,99 € 24 mois" at bounding box center [917, 257] width 8 height 8
drag, startPoint x: 933, startPoint y: 320, endPoint x: 922, endPoint y: 325, distance: 11.6
click at [658, 271] on span "48 mois" at bounding box center [666, 275] width 28 height 8
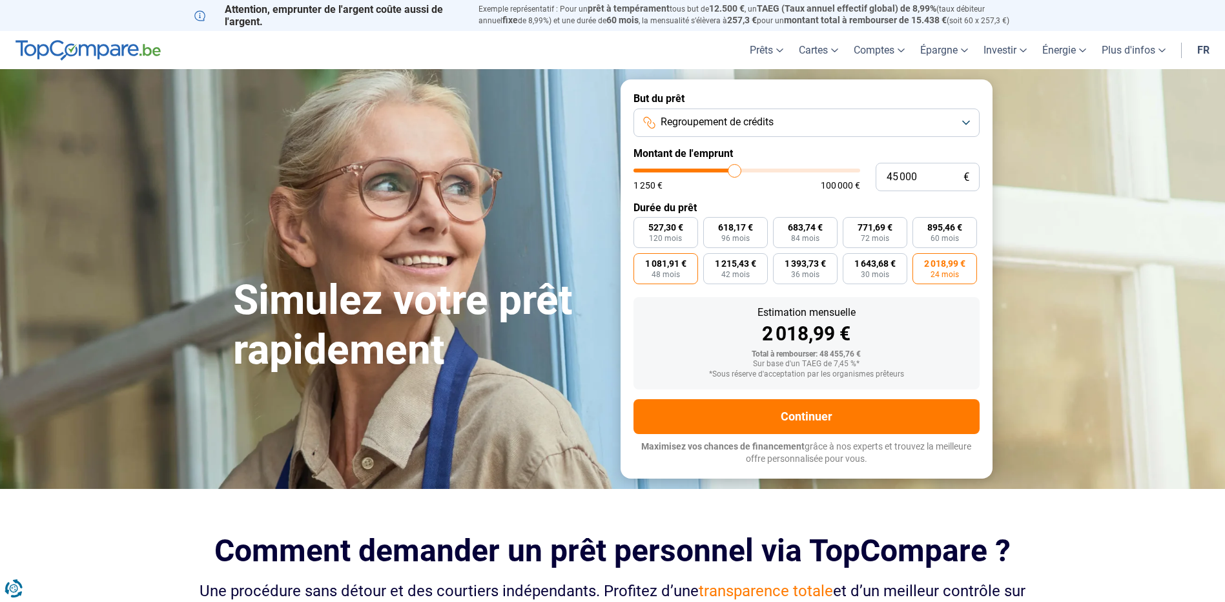
click at [642, 262] on input "1 081,91 € 48 mois" at bounding box center [638, 257] width 8 height 8
